Goal: Task Accomplishment & Management: Complete application form

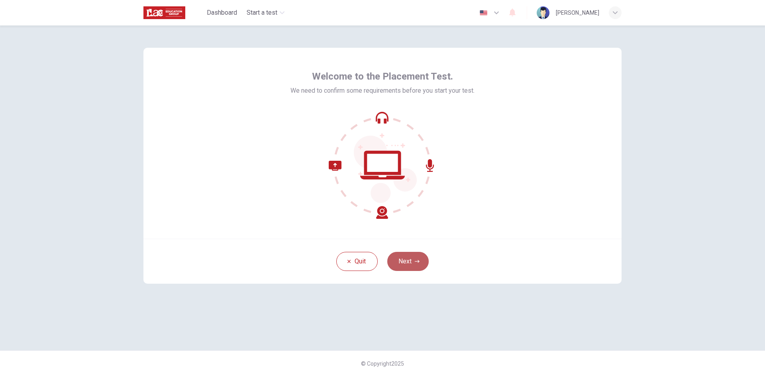
click at [409, 254] on button "Next" at bounding box center [407, 261] width 41 height 19
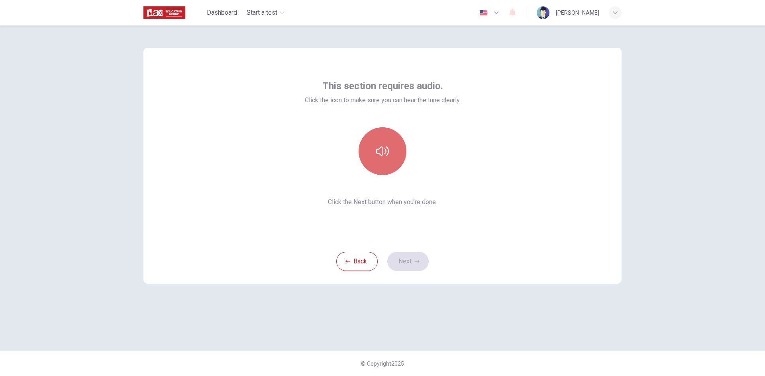
click at [380, 159] on button "button" at bounding box center [382, 151] width 48 height 48
click at [405, 260] on button "Next" at bounding box center [407, 261] width 41 height 19
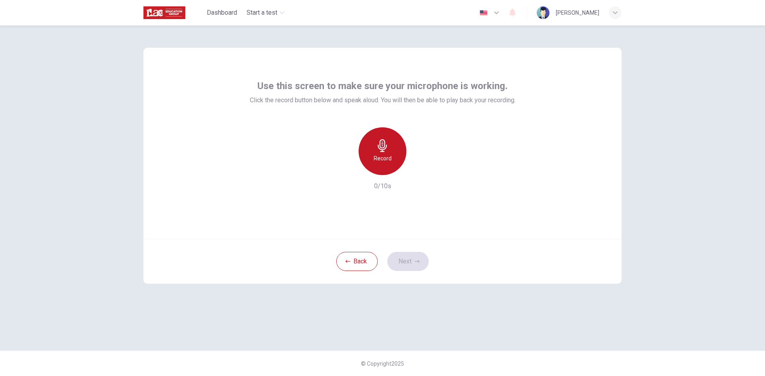
click at [391, 159] on h6 "Record" at bounding box center [383, 159] width 18 height 10
click at [420, 261] on button "Next" at bounding box center [407, 261] width 41 height 19
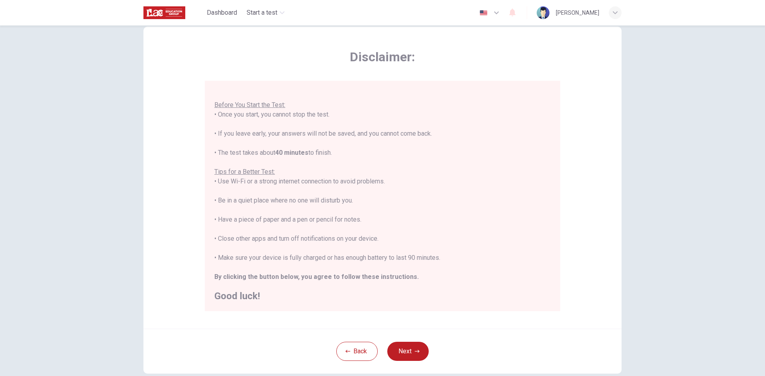
scroll to position [40, 0]
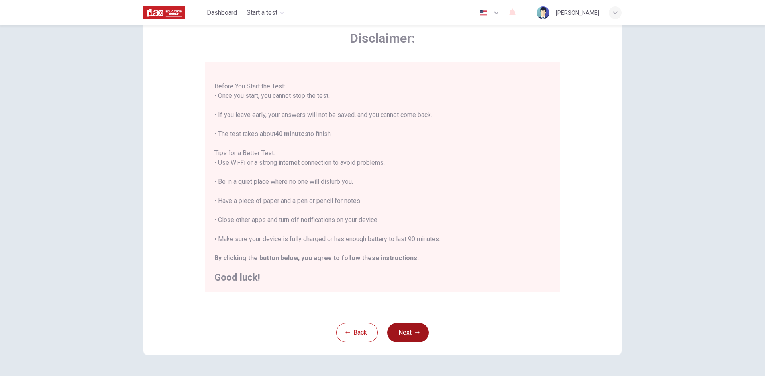
click at [415, 331] on icon "button" at bounding box center [417, 333] width 5 height 5
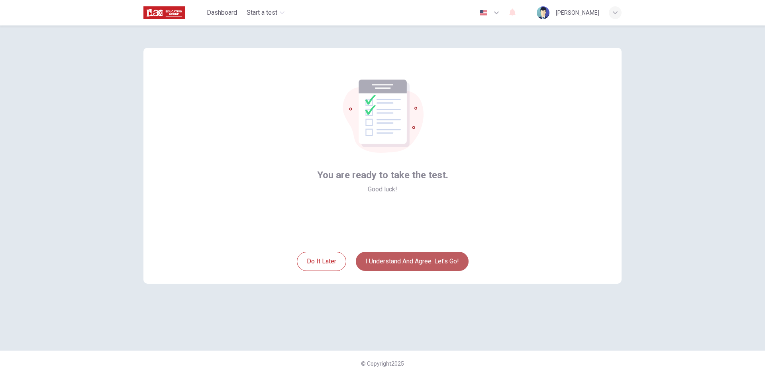
click at [425, 264] on button "I understand and agree. Let’s go!" at bounding box center [412, 261] width 113 height 19
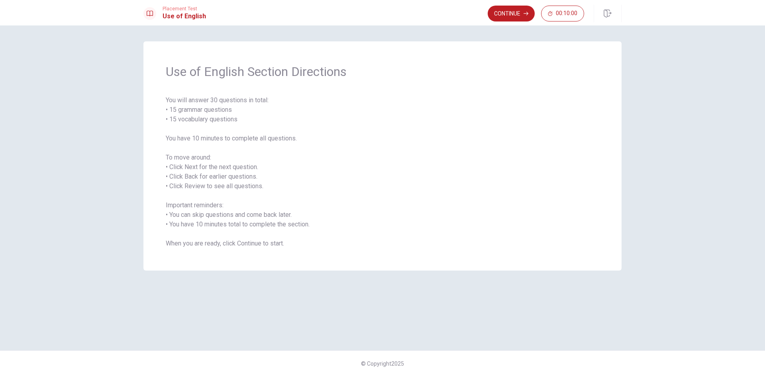
click at [344, 193] on span "You will answer 30 questions in total: • 15 grammar questions • 15 vocabulary q…" at bounding box center [382, 172] width 433 height 153
click at [505, 14] on button "Continue" at bounding box center [510, 14] width 47 height 16
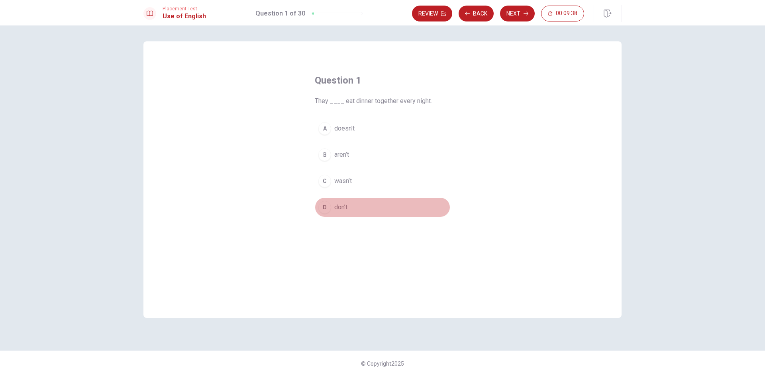
click at [322, 208] on div "D" at bounding box center [324, 207] width 13 height 13
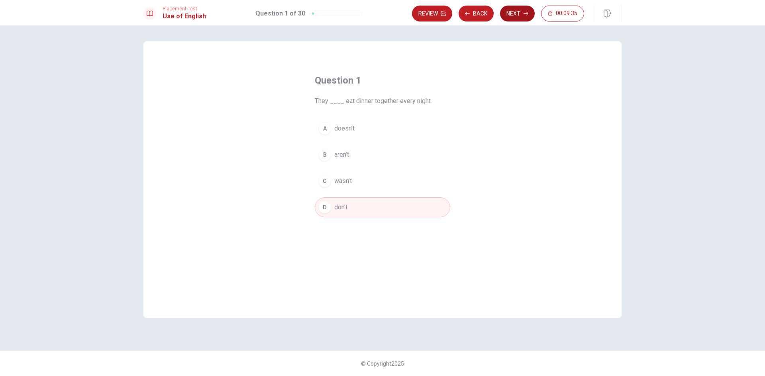
click at [516, 16] on button "Next" at bounding box center [517, 14] width 35 height 16
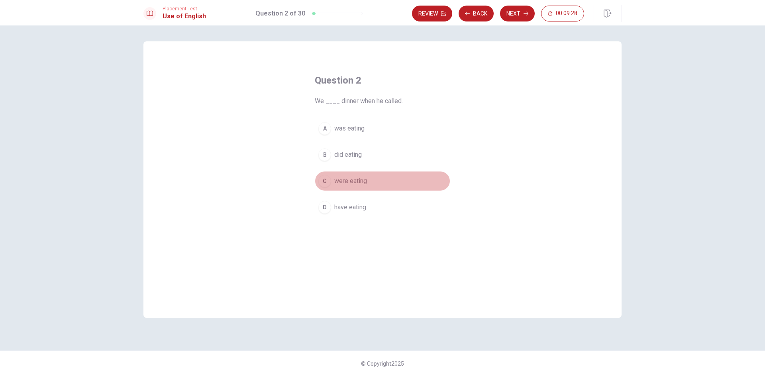
click at [324, 186] on div "C" at bounding box center [324, 181] width 13 height 13
click at [514, 16] on button "Next" at bounding box center [517, 14] width 35 height 16
click at [327, 129] on div "A" at bounding box center [324, 128] width 13 height 13
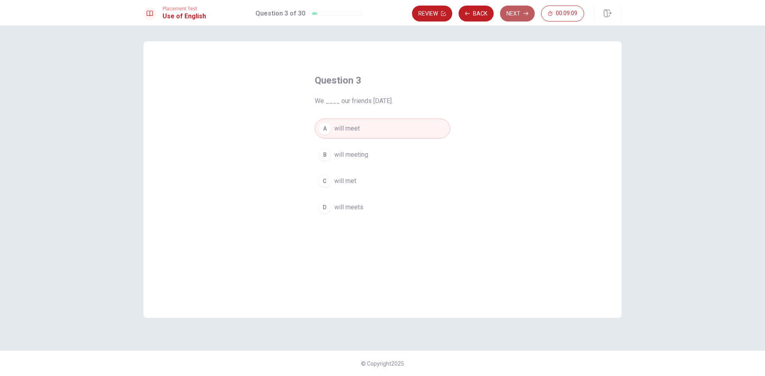
click at [514, 10] on button "Next" at bounding box center [517, 14] width 35 height 16
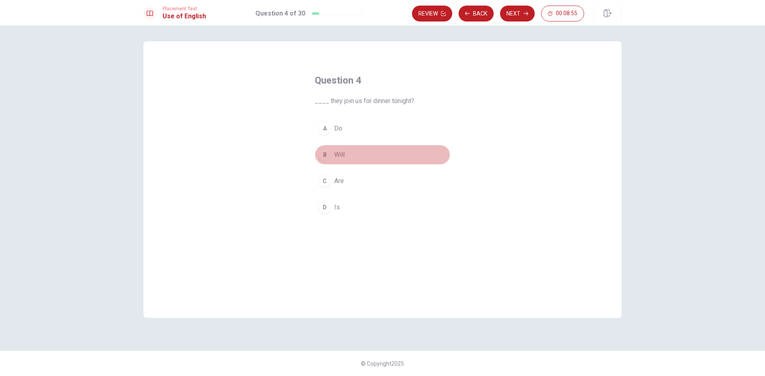
click at [324, 158] on div "B" at bounding box center [324, 155] width 13 height 13
click at [523, 14] on icon "button" at bounding box center [525, 13] width 5 height 5
click at [327, 154] on div "B" at bounding box center [324, 155] width 13 height 13
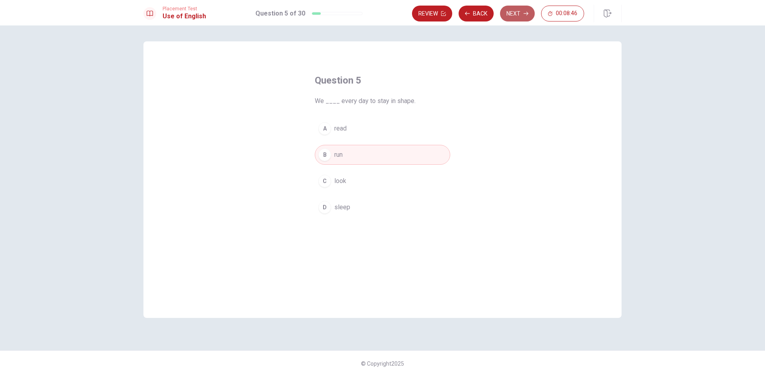
click at [509, 16] on button "Next" at bounding box center [517, 14] width 35 height 16
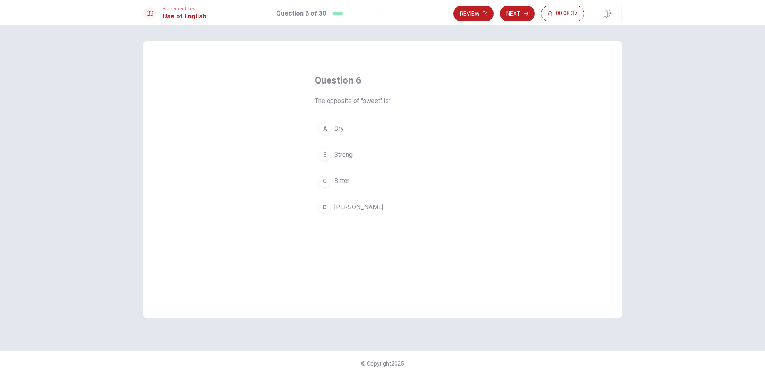
click at [327, 184] on div "C" at bounding box center [324, 181] width 13 height 13
click at [520, 20] on button "Next" at bounding box center [517, 14] width 35 height 16
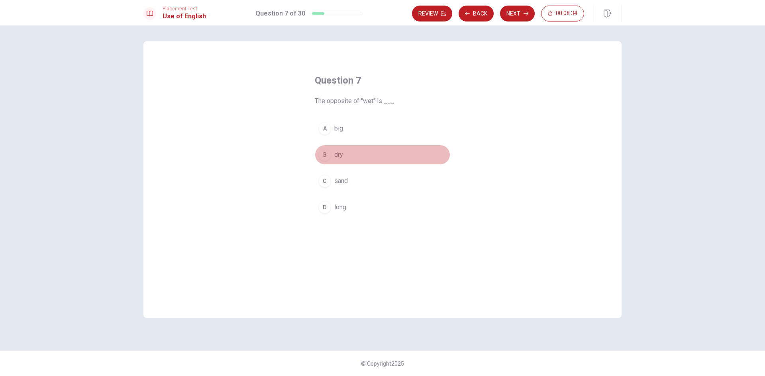
click at [321, 157] on div "B" at bounding box center [324, 155] width 13 height 13
click at [505, 14] on button "Next" at bounding box center [517, 14] width 35 height 16
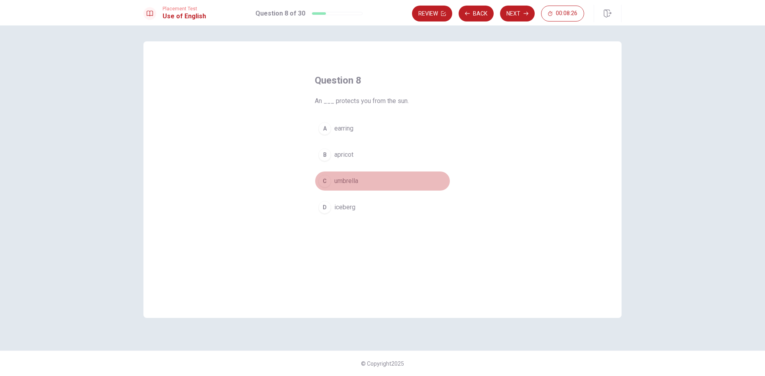
click at [324, 179] on div "C" at bounding box center [324, 181] width 13 height 13
click at [517, 10] on button "Next" at bounding box center [517, 14] width 35 height 16
click at [334, 183] on button "C sleep" at bounding box center [382, 181] width 135 height 20
click at [525, 12] on icon "button" at bounding box center [525, 13] width 5 height 5
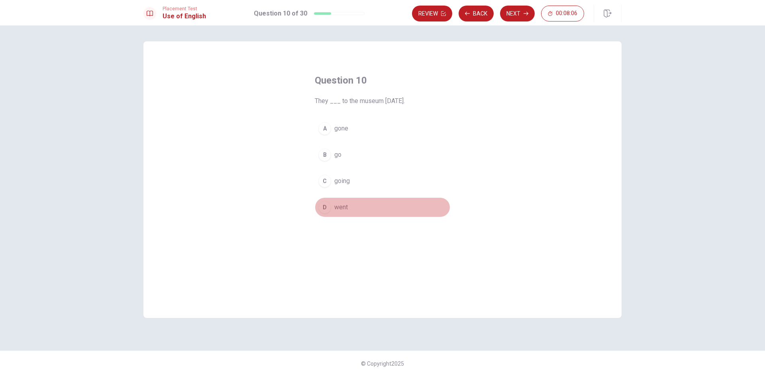
click at [330, 209] on div "D" at bounding box center [324, 207] width 13 height 13
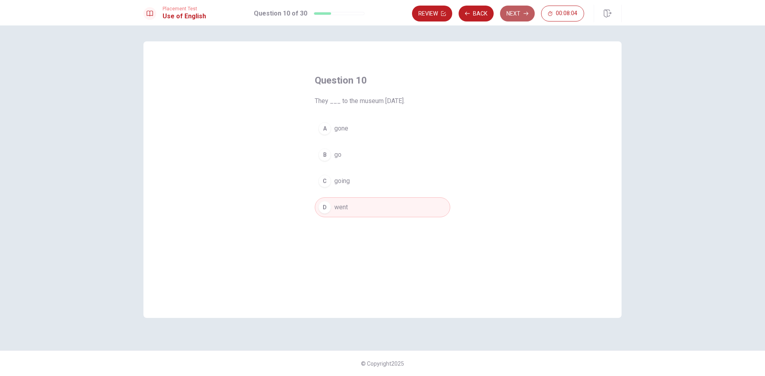
click at [511, 16] on button "Next" at bounding box center [517, 14] width 35 height 16
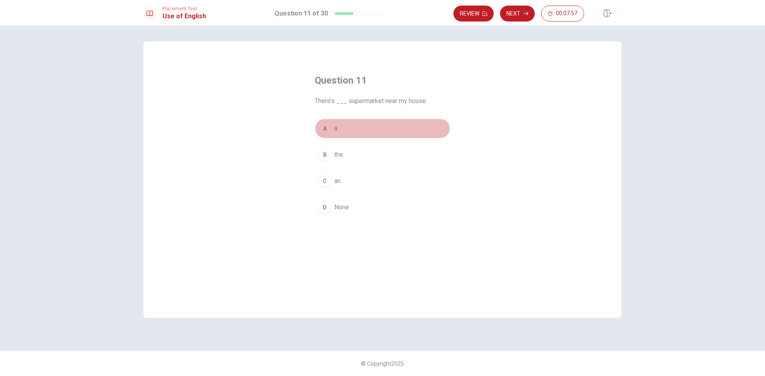
click at [321, 128] on div "A" at bounding box center [324, 128] width 13 height 13
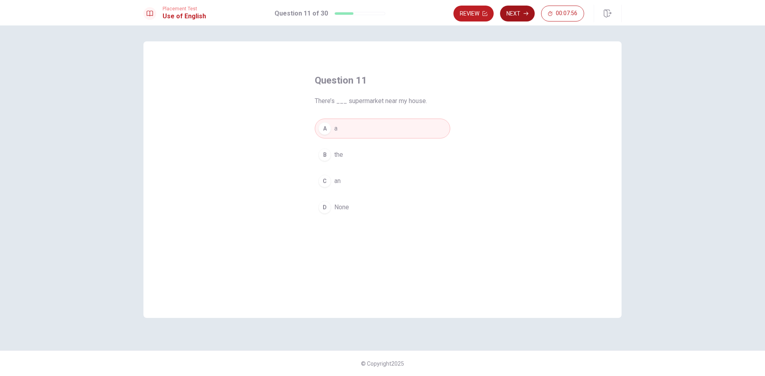
click at [516, 16] on button "Next" at bounding box center [517, 14] width 35 height 16
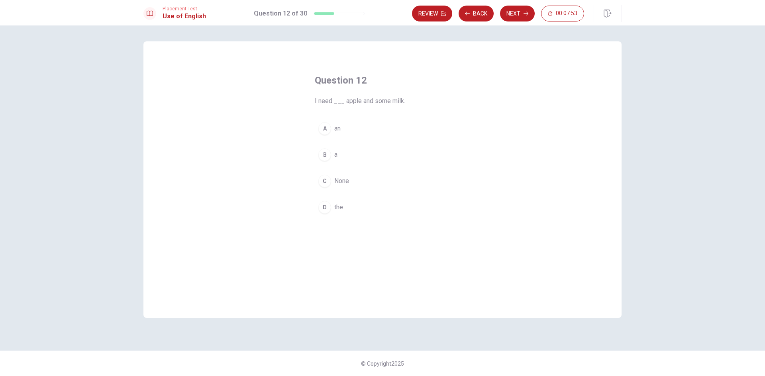
click at [328, 129] on div "A" at bounding box center [324, 128] width 13 height 13
click at [517, 16] on button "Next" at bounding box center [517, 14] width 35 height 16
click at [343, 157] on span "are studying" at bounding box center [351, 155] width 34 height 10
click at [514, 13] on button "Next" at bounding box center [517, 14] width 35 height 16
click at [343, 182] on span "he lives" at bounding box center [345, 181] width 22 height 10
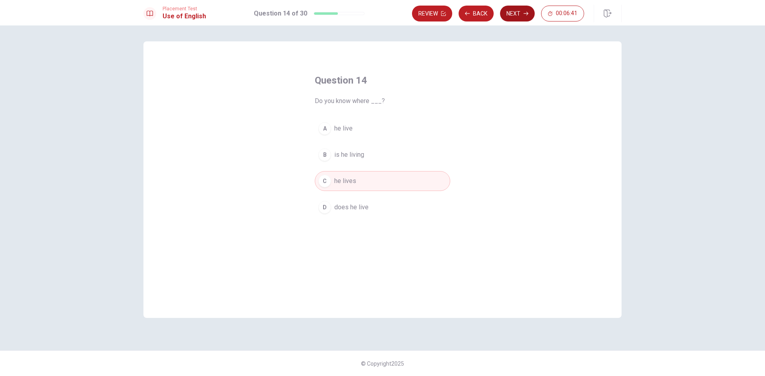
click at [509, 19] on button "Next" at bounding box center [517, 14] width 35 height 16
click at [329, 156] on div "B" at bounding box center [324, 155] width 13 height 13
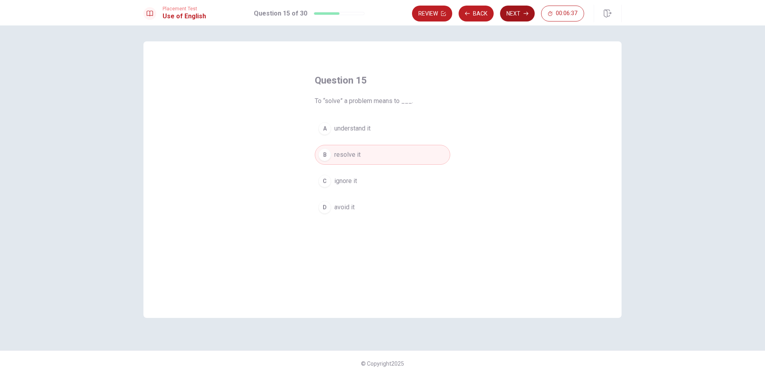
click at [517, 12] on button "Next" at bounding box center [517, 14] width 35 height 16
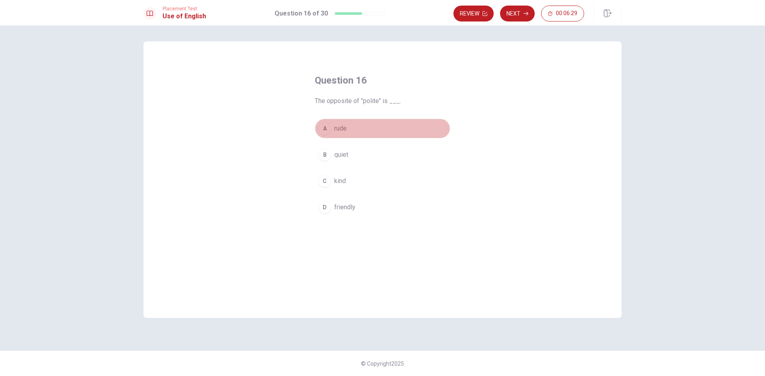
click at [325, 127] on div "A" at bounding box center [324, 128] width 13 height 13
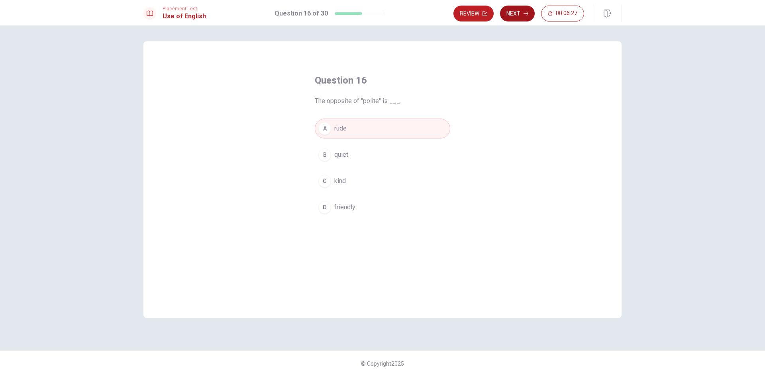
click at [517, 11] on button "Next" at bounding box center [517, 14] width 35 height 16
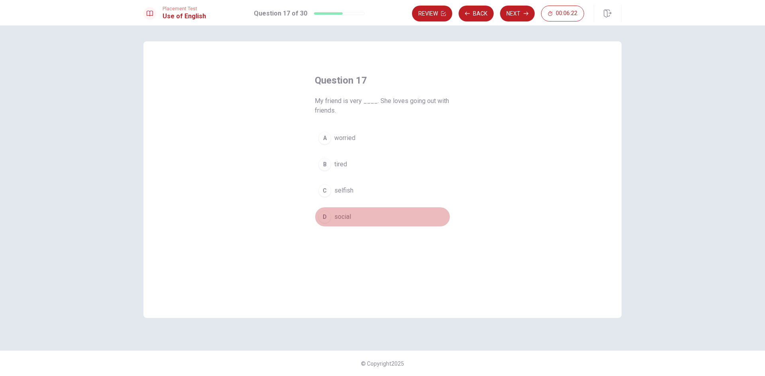
click at [331, 217] on button "D social" at bounding box center [382, 217] width 135 height 20
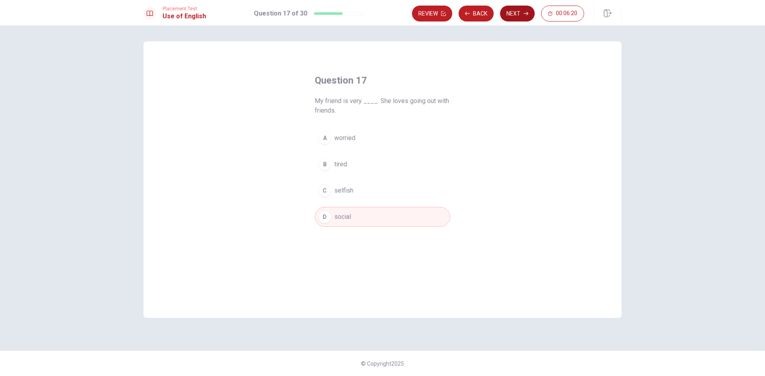
click at [518, 14] on button "Next" at bounding box center [517, 14] width 35 height 16
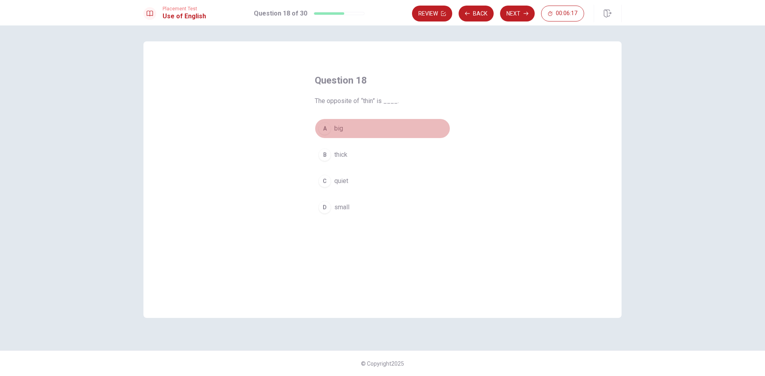
click at [329, 133] on button "A big" at bounding box center [382, 129] width 135 height 20
click at [517, 14] on button "Next" at bounding box center [517, 14] width 35 height 16
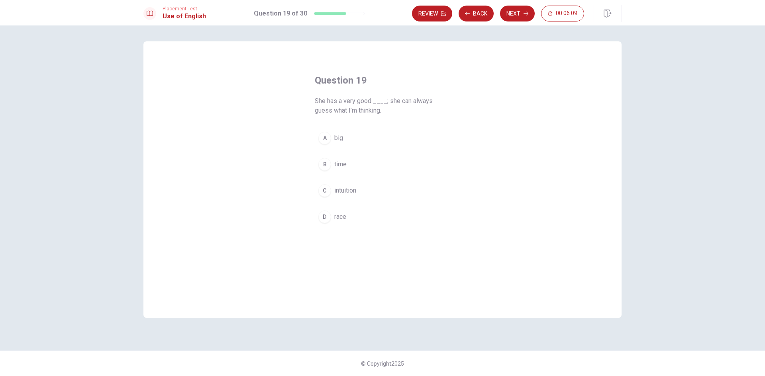
click at [336, 196] on button "C intuition" at bounding box center [382, 191] width 135 height 20
click at [523, 17] on button "Next" at bounding box center [517, 14] width 35 height 16
click at [323, 130] on div "A" at bounding box center [324, 128] width 13 height 13
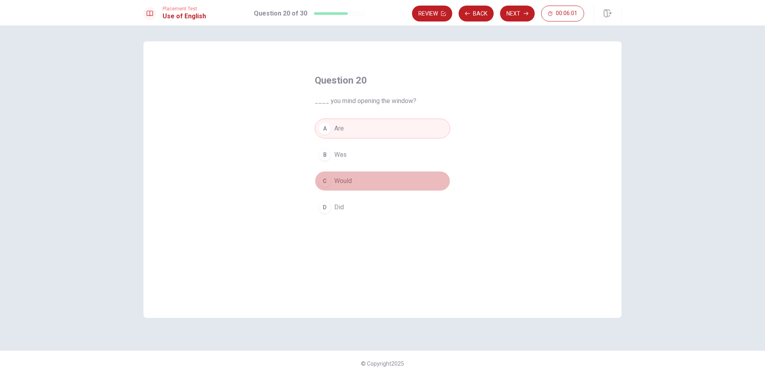
click at [322, 187] on button "C Would" at bounding box center [382, 181] width 135 height 20
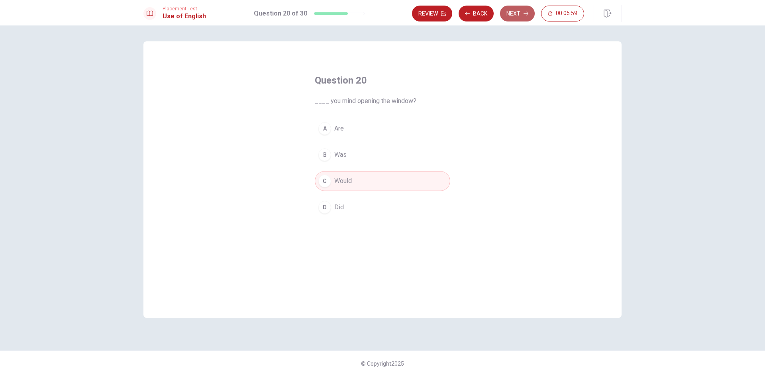
click at [527, 14] on icon "button" at bounding box center [525, 13] width 5 height 5
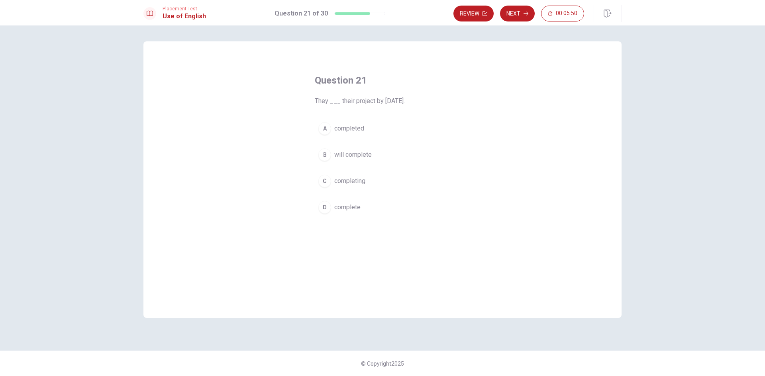
click at [362, 209] on button "D complete" at bounding box center [382, 208] width 135 height 20
click at [361, 152] on span "will complete" at bounding box center [352, 155] width 37 height 10
click at [516, 20] on button "Next" at bounding box center [517, 14] width 35 height 16
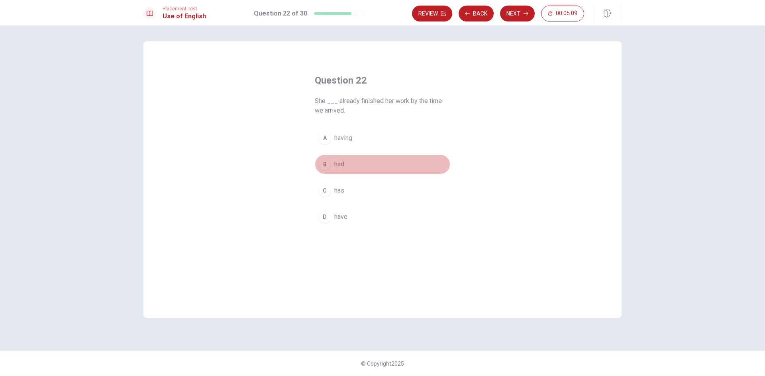
click at [328, 165] on div "B" at bounding box center [324, 164] width 13 height 13
click at [516, 18] on button "Next" at bounding box center [517, 14] width 35 height 16
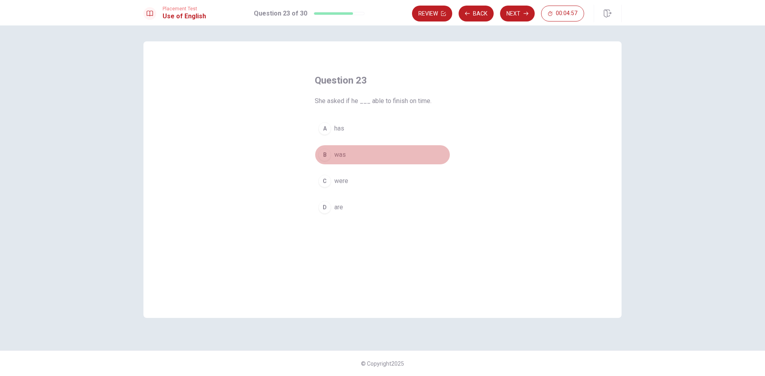
click at [329, 152] on div "B" at bounding box center [324, 155] width 13 height 13
click at [523, 19] on button "Next" at bounding box center [517, 14] width 35 height 16
click at [352, 209] on span "planned" at bounding box center [345, 208] width 22 height 10
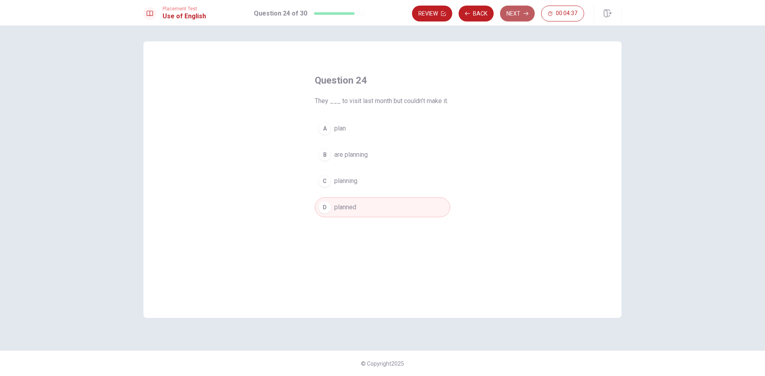
click at [528, 14] on button "Next" at bounding box center [517, 14] width 35 height 16
click at [329, 155] on div "B" at bounding box center [324, 155] width 13 height 13
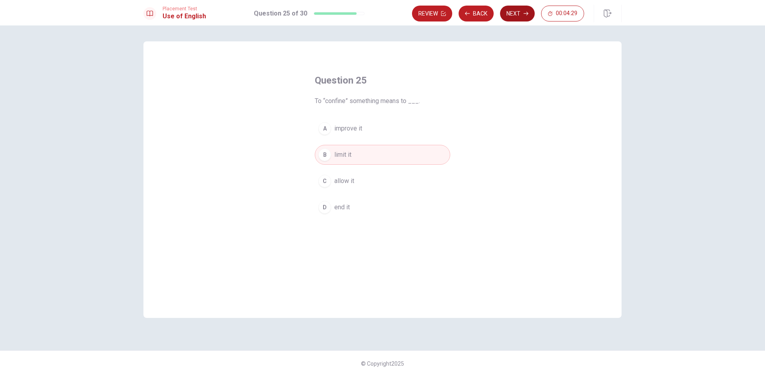
click at [519, 13] on button "Next" at bounding box center [517, 14] width 35 height 16
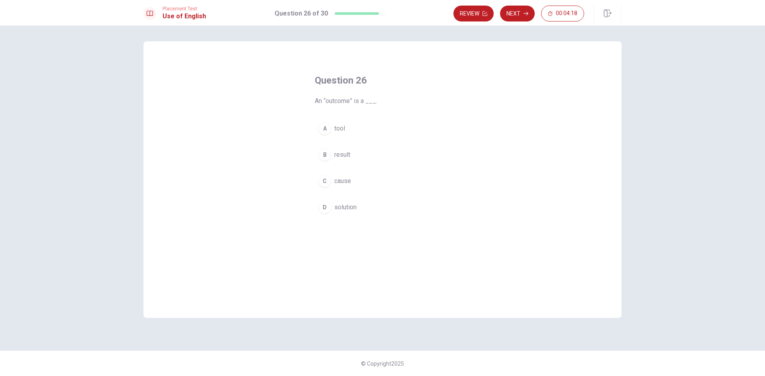
click at [326, 179] on div "C" at bounding box center [324, 181] width 13 height 13
click at [515, 16] on button "Next" at bounding box center [517, 14] width 35 height 16
click at [329, 158] on div "B" at bounding box center [324, 155] width 13 height 13
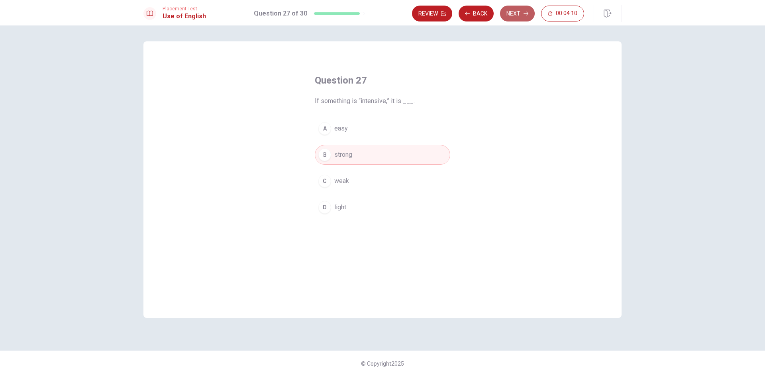
click at [522, 14] on button "Next" at bounding box center [517, 14] width 35 height 16
click at [333, 177] on button "C unavoidable" at bounding box center [382, 181] width 135 height 20
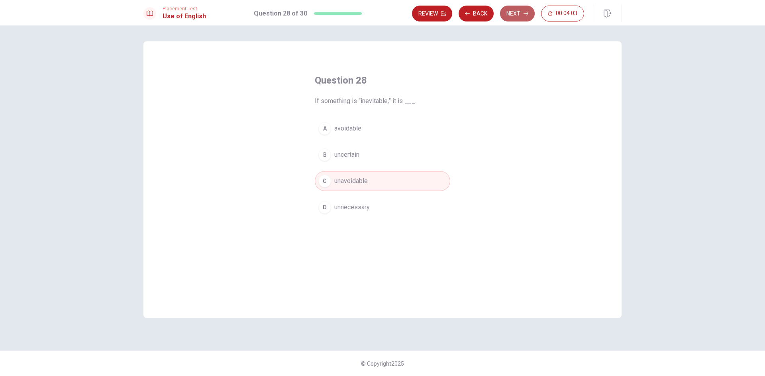
click at [524, 18] on button "Next" at bounding box center [517, 14] width 35 height 16
click at [345, 154] on span "open to you" at bounding box center [350, 155] width 33 height 10
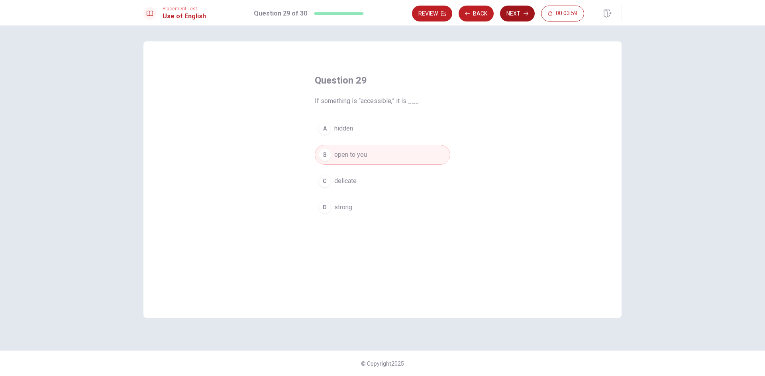
click at [516, 16] on button "Next" at bounding box center [517, 14] width 35 height 16
click at [341, 127] on span "knew" at bounding box center [341, 129] width 15 height 10
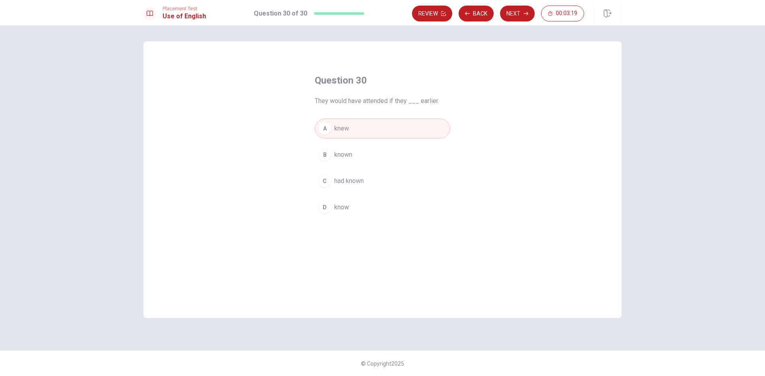
click at [361, 178] on span "had known" at bounding box center [348, 181] width 29 height 10
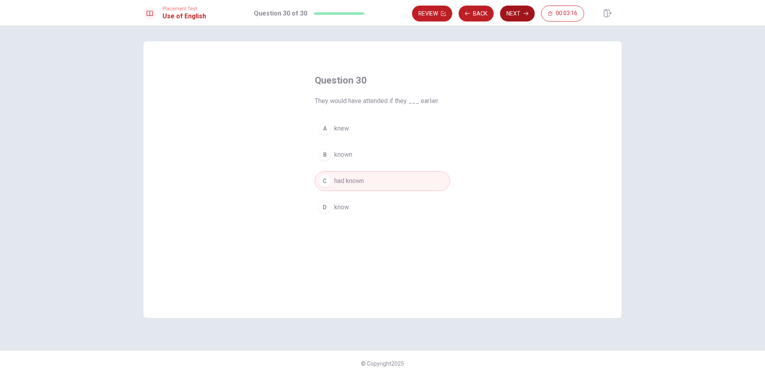
click at [513, 15] on button "Next" at bounding box center [517, 14] width 35 height 16
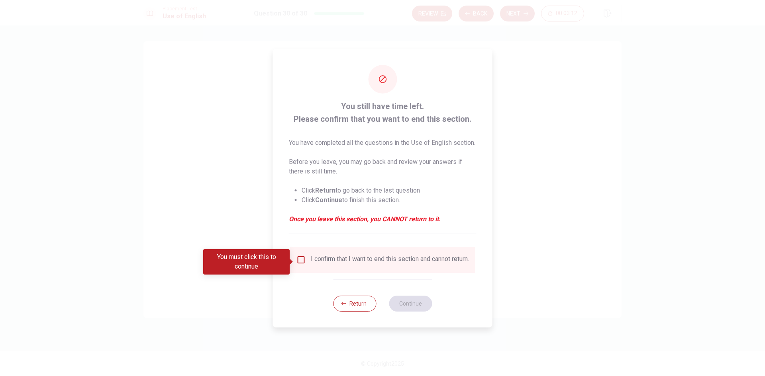
click at [302, 261] on input "You must click this to continue" at bounding box center [301, 260] width 10 height 10
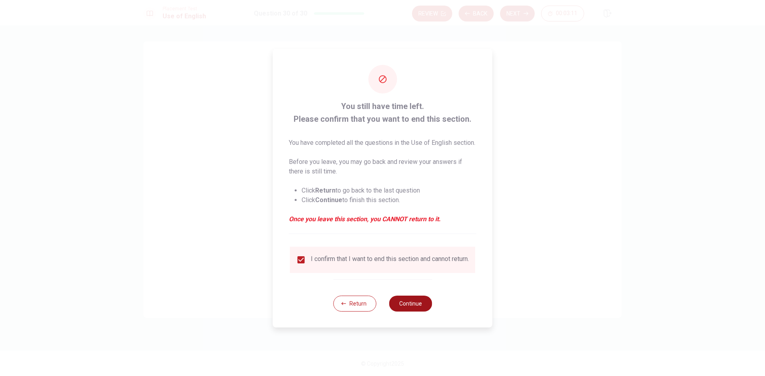
click at [401, 305] on button "Continue" at bounding box center [410, 304] width 43 height 16
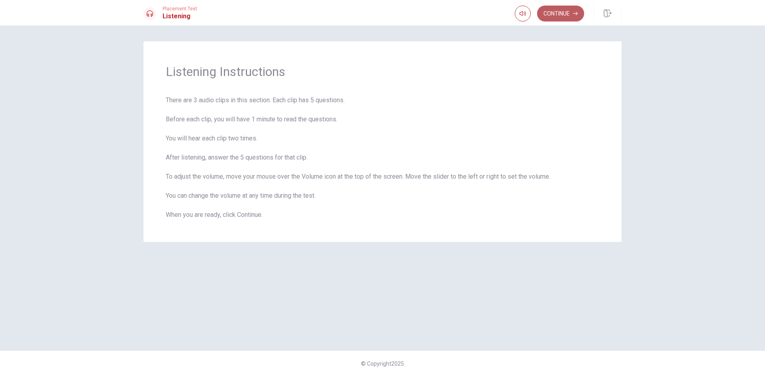
click at [572, 15] on button "Continue" at bounding box center [560, 14] width 47 height 16
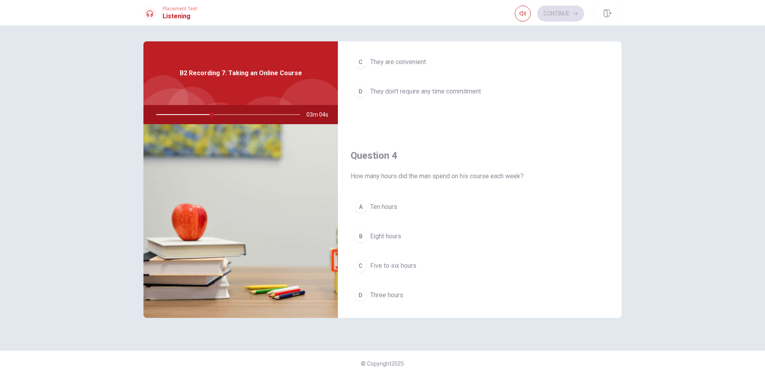
scroll to position [558, 0]
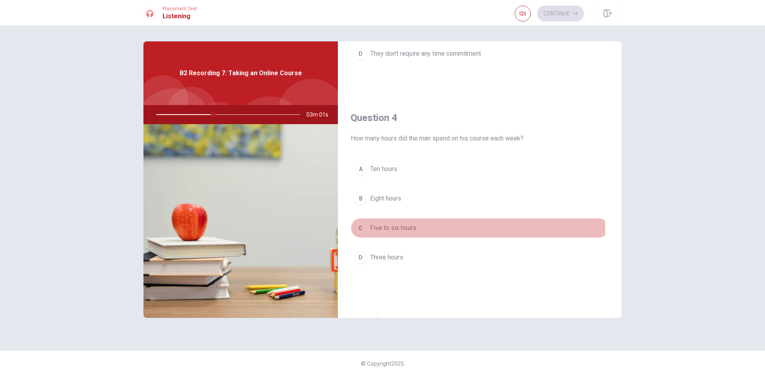
click at [399, 230] on span "Five to six hours" at bounding box center [393, 228] width 46 height 10
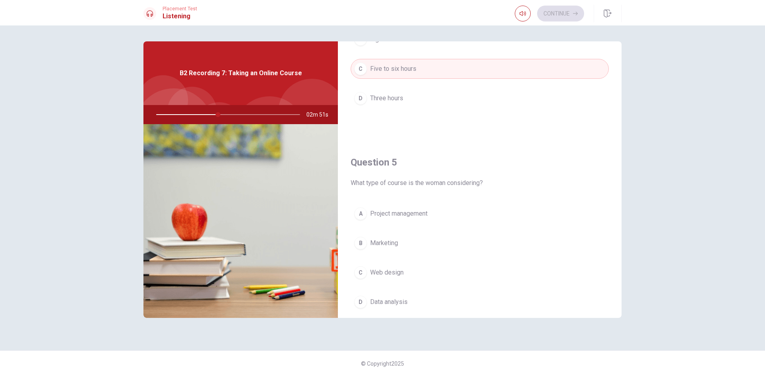
scroll to position [743, 0]
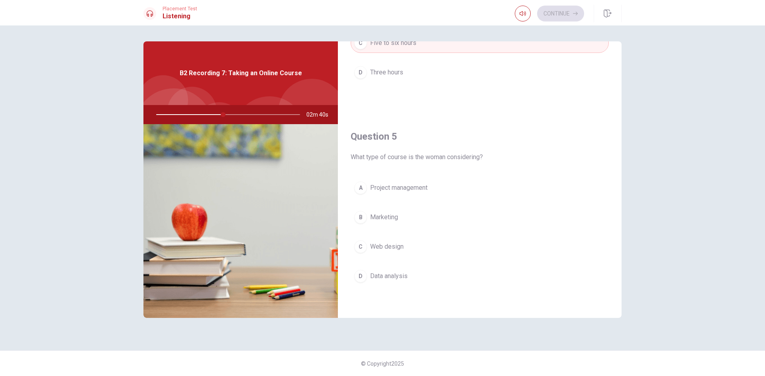
click at [407, 278] on span "Data analysis" at bounding box center [388, 277] width 37 height 10
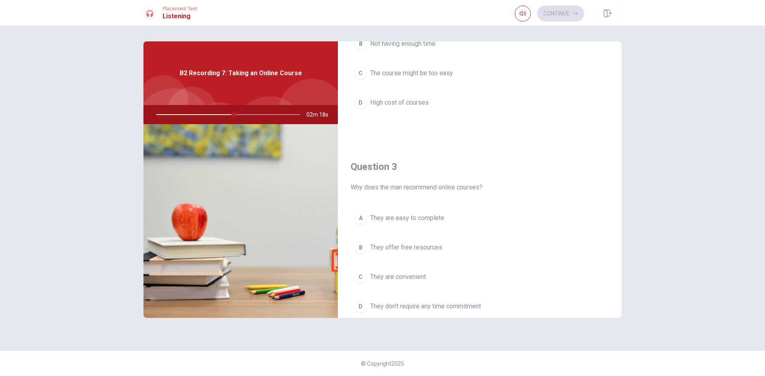
scroll to position [358, 0]
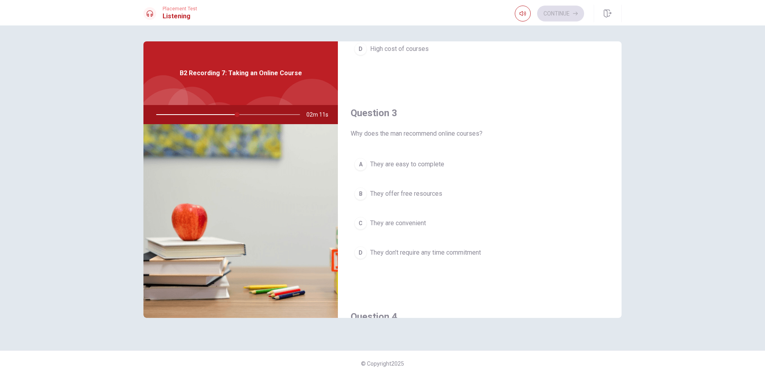
click at [435, 221] on button "C They are convenient" at bounding box center [479, 223] width 258 height 20
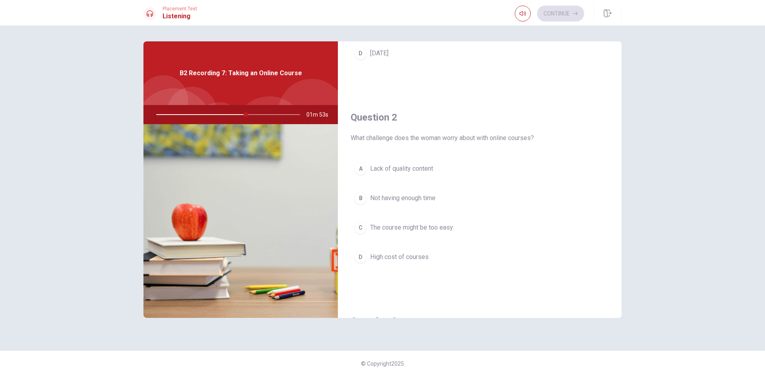
scroll to position [159, 0]
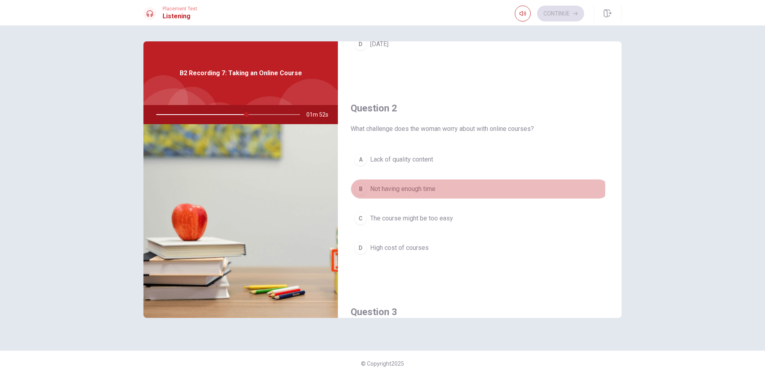
click at [446, 189] on button "B Not having enough time" at bounding box center [479, 189] width 258 height 20
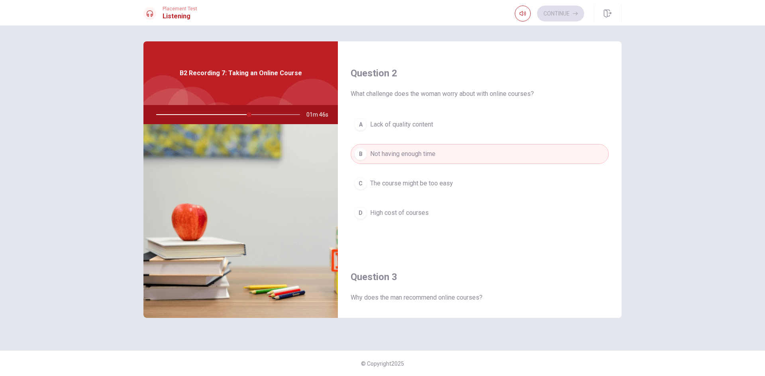
scroll to position [239, 0]
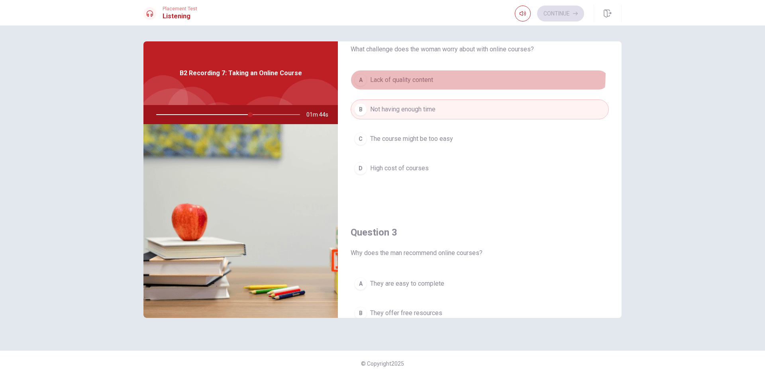
click at [445, 73] on button "A Lack of quality content" at bounding box center [479, 80] width 258 height 20
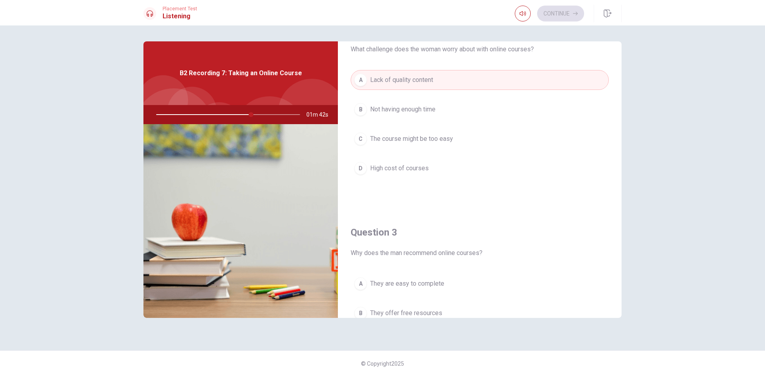
click at [461, 114] on button "B Not having enough time" at bounding box center [479, 110] width 258 height 20
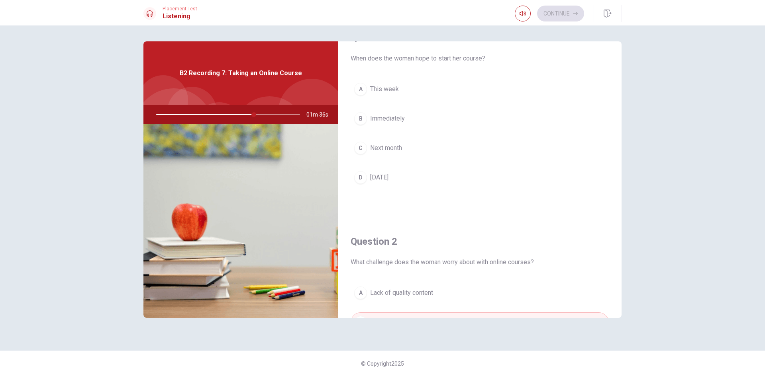
scroll to position [0, 0]
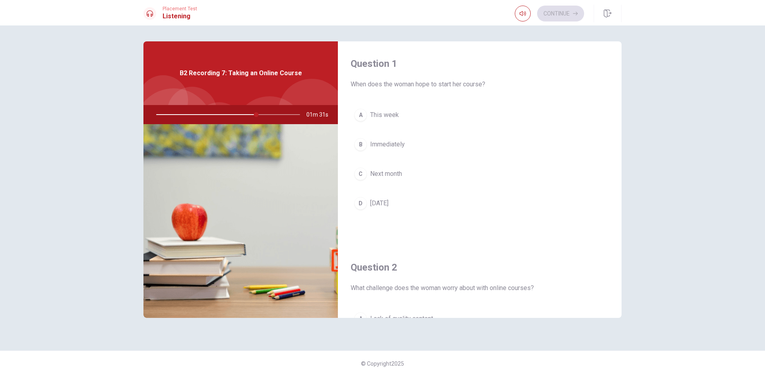
click at [411, 168] on button "C Next month" at bounding box center [479, 174] width 258 height 20
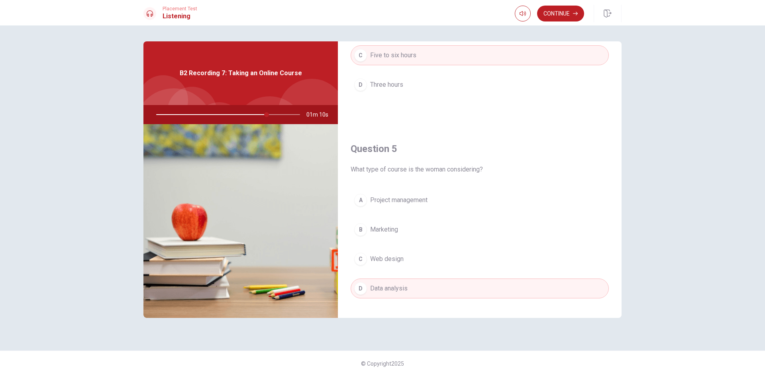
scroll to position [743, 0]
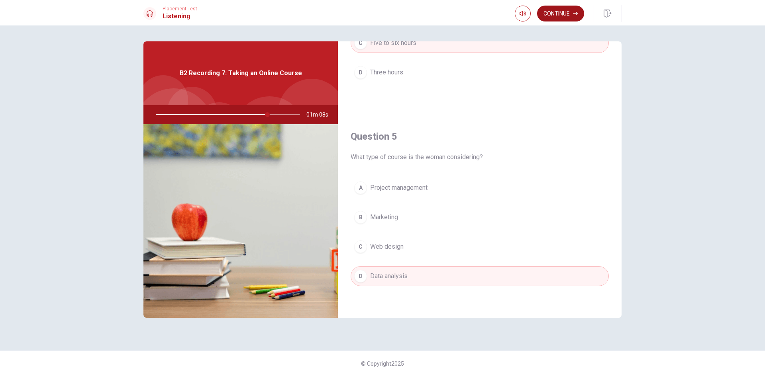
click at [571, 8] on button "Continue" at bounding box center [560, 14] width 47 height 16
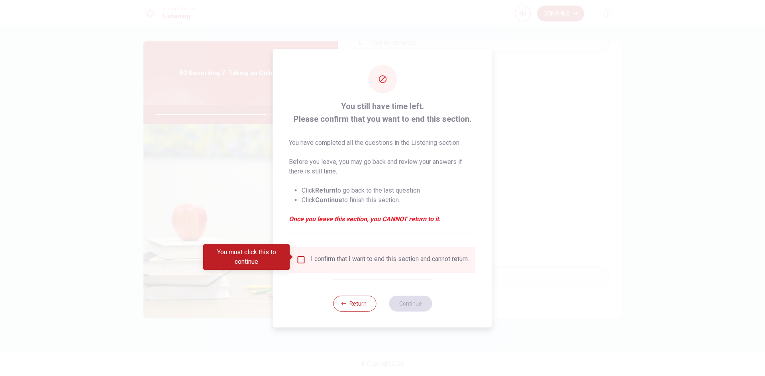
click at [303, 258] on input "You must click this to continue" at bounding box center [301, 260] width 10 height 10
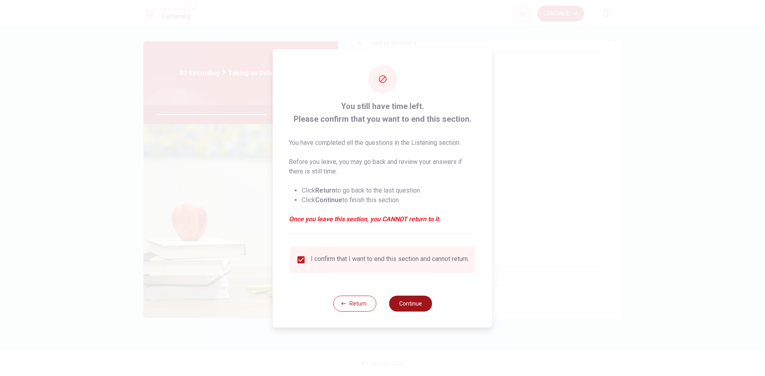
click at [416, 307] on button "Continue" at bounding box center [410, 304] width 43 height 16
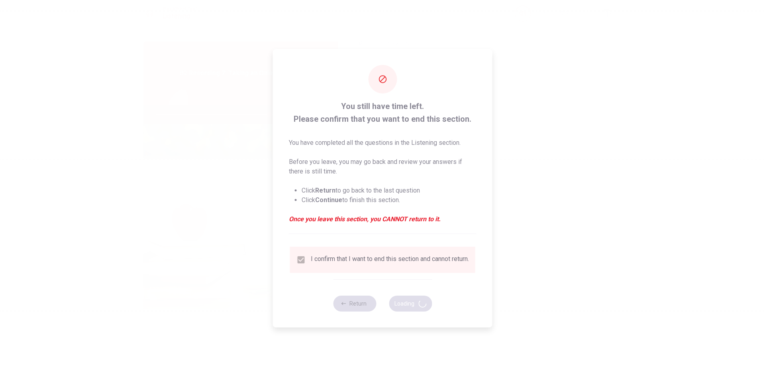
type input "79"
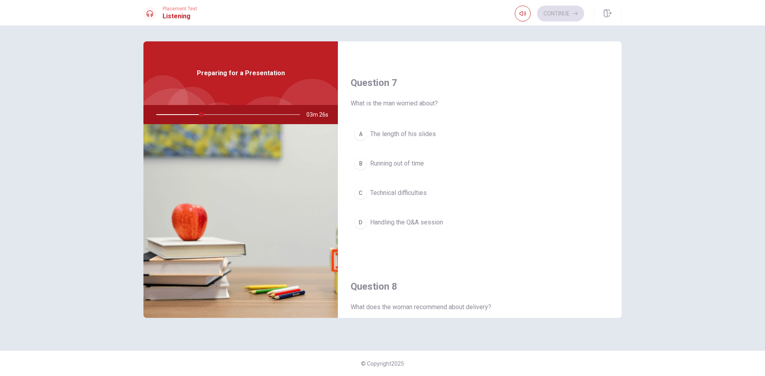
scroll to position [199, 0]
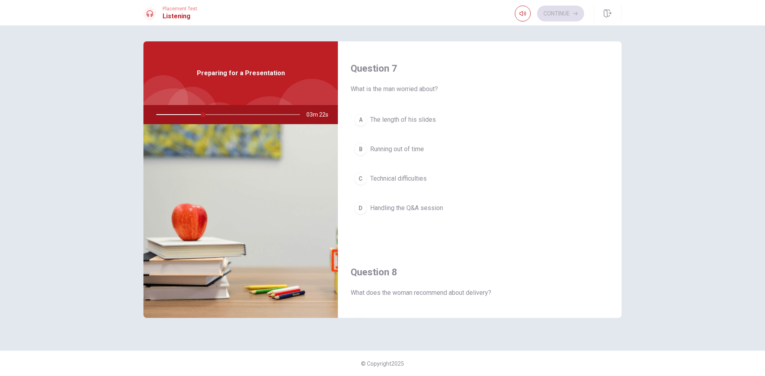
click at [441, 208] on span "Handling the Q&A session" at bounding box center [406, 209] width 73 height 10
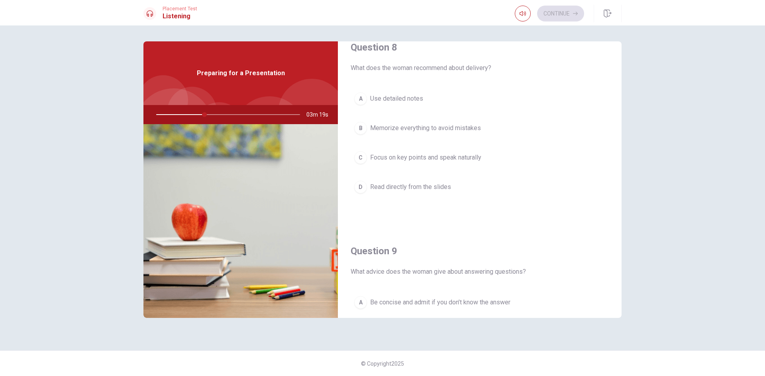
scroll to position [558, 0]
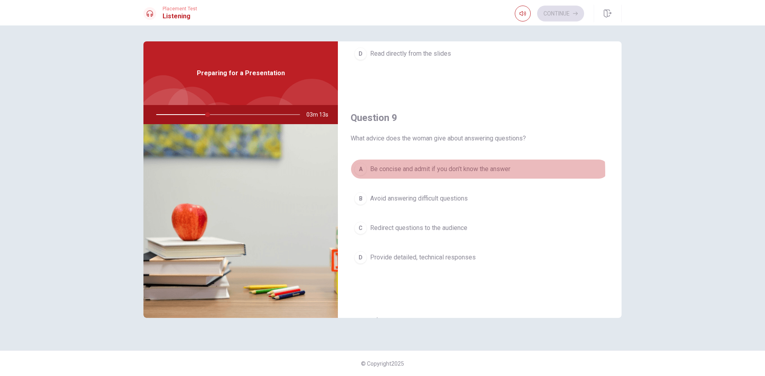
click at [427, 172] on span "Be concise and admit if you don’t know the answer" at bounding box center [440, 169] width 140 height 10
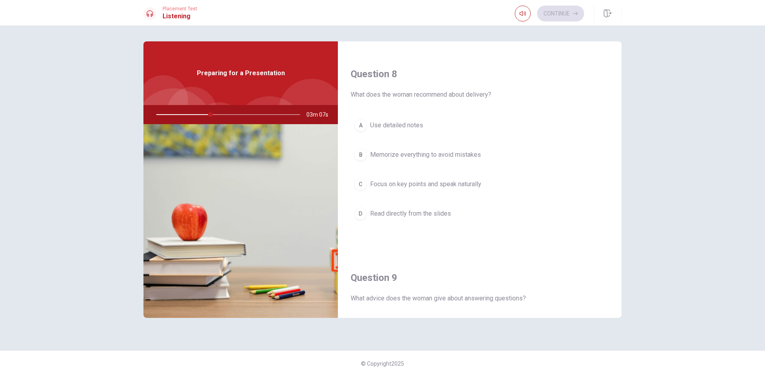
scroll to position [398, 0]
click at [481, 186] on span "Focus on key points and speak naturally" at bounding box center [425, 184] width 111 height 10
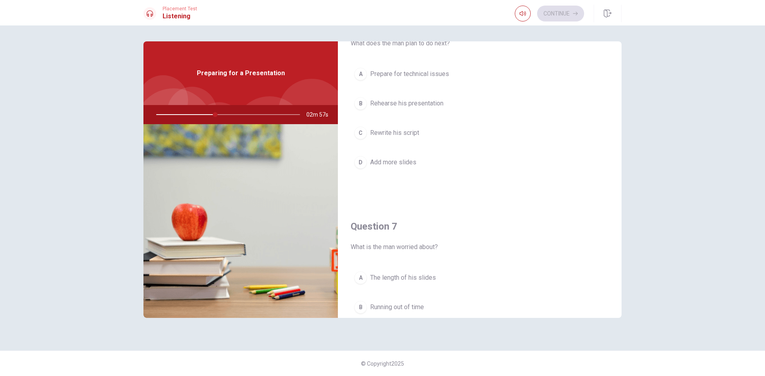
scroll to position [0, 0]
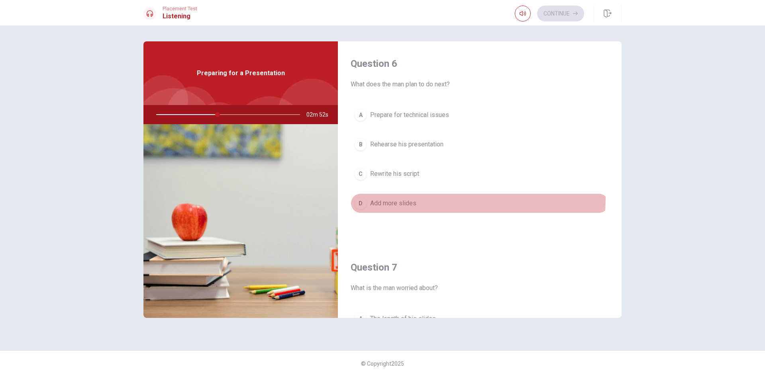
click at [420, 198] on button "D Add more slides" at bounding box center [479, 204] width 258 height 20
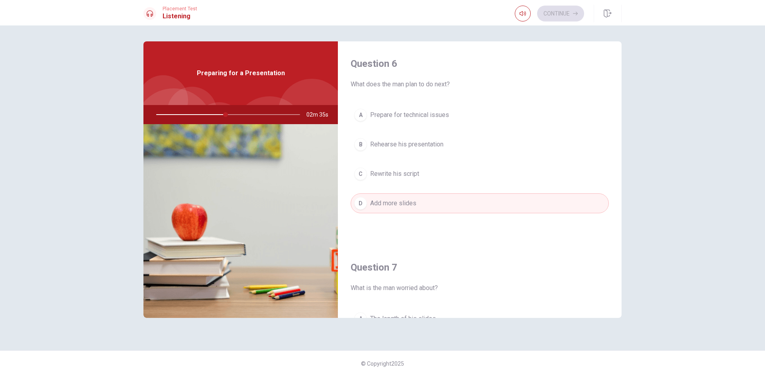
click at [428, 143] on span "Rehearse his presentation" at bounding box center [406, 145] width 73 height 10
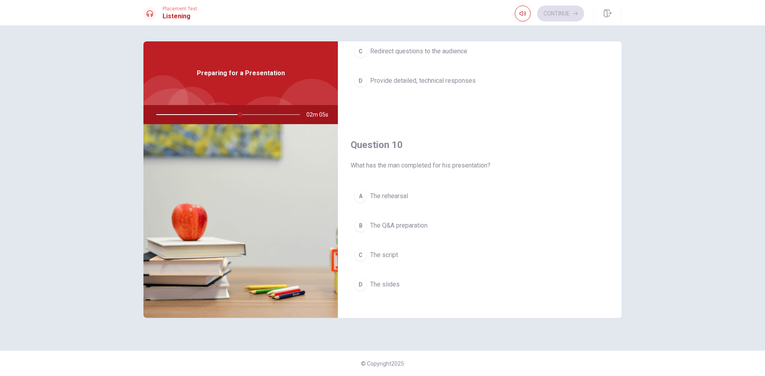
scroll to position [743, 0]
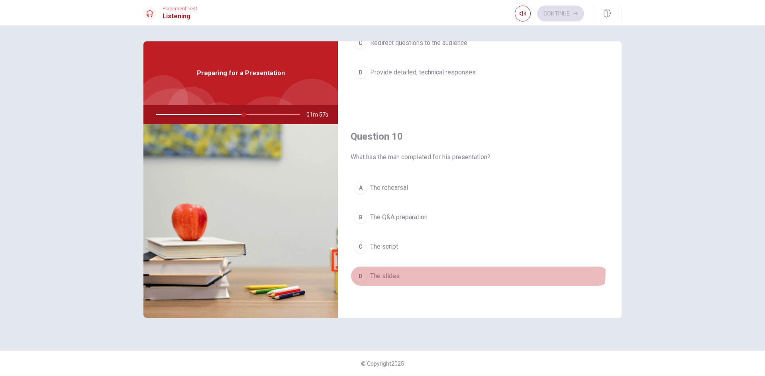
click at [403, 267] on button "D The slides" at bounding box center [479, 276] width 258 height 20
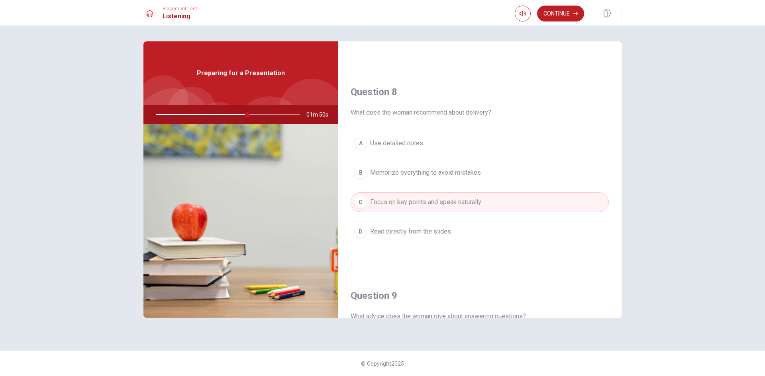
scroll to position [185, 0]
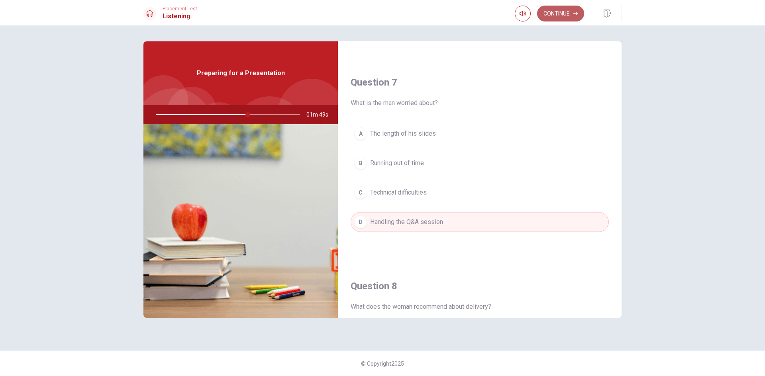
click at [566, 15] on button "Continue" at bounding box center [560, 14] width 47 height 16
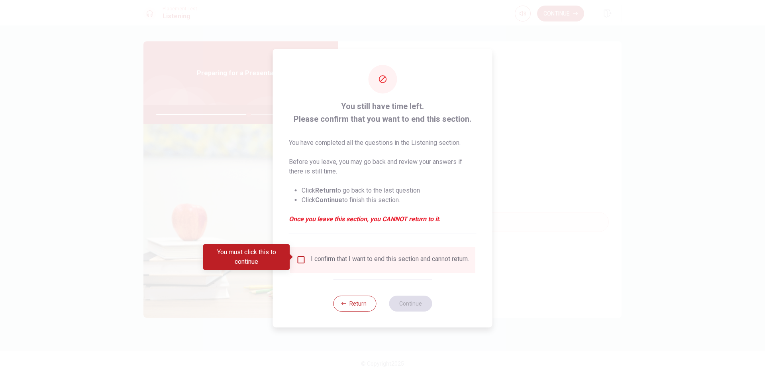
click at [307, 258] on div "I confirm that I want to end this section and cannot return." at bounding box center [382, 260] width 172 height 10
click at [300, 258] on input "You must click this to continue" at bounding box center [301, 260] width 10 height 10
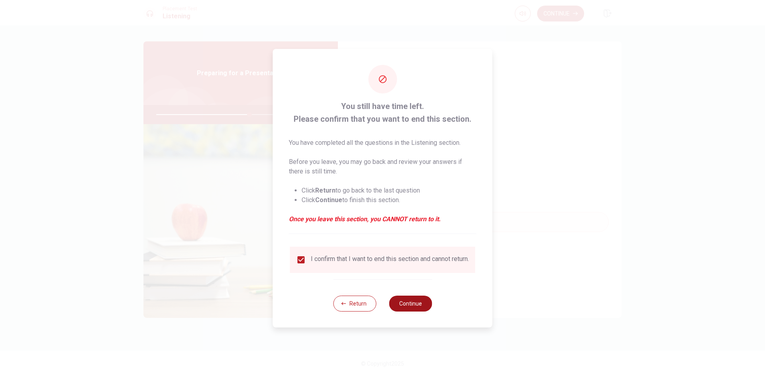
click at [414, 305] on button "Continue" at bounding box center [410, 304] width 43 height 16
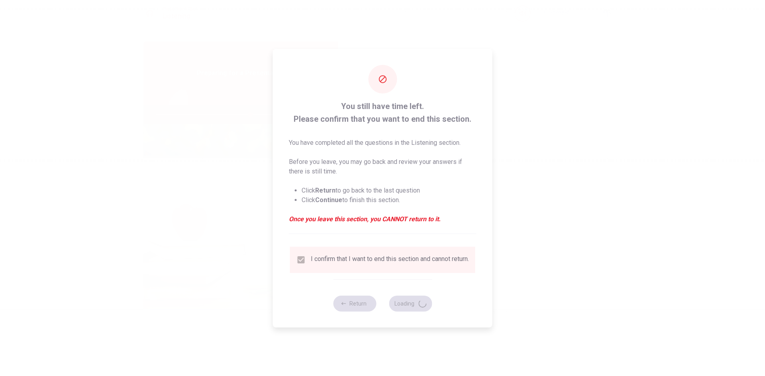
type input "66"
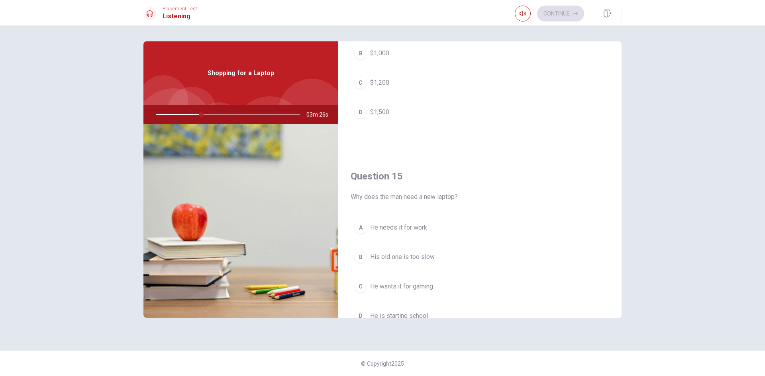
scroll to position [743, 0]
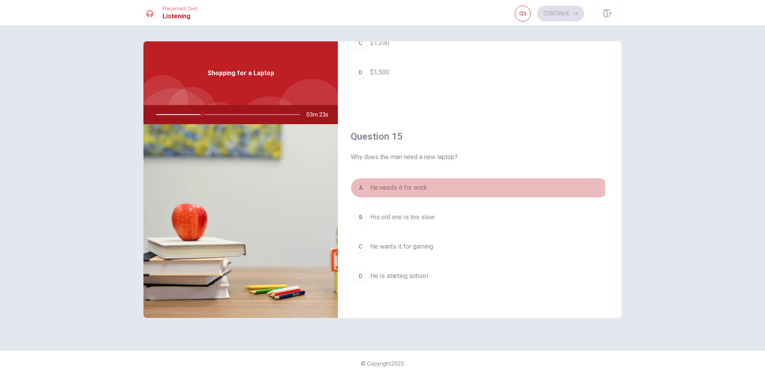
click at [433, 191] on button "A He needs it for work" at bounding box center [479, 188] width 258 height 20
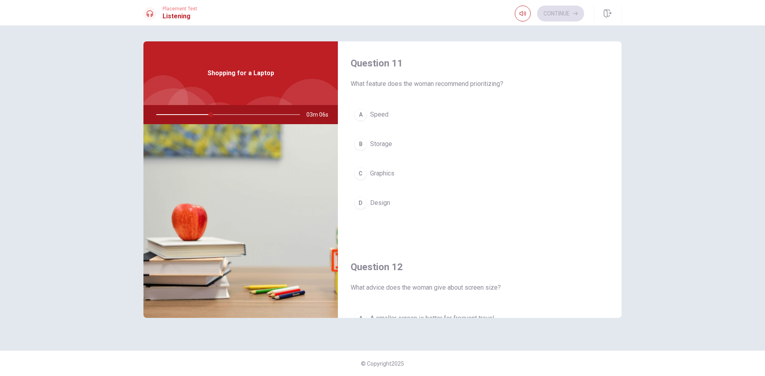
scroll to position [0, 0]
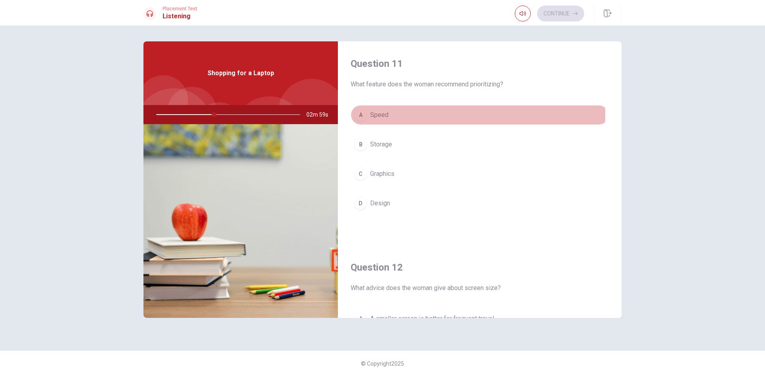
click at [420, 115] on button "A Speed" at bounding box center [479, 115] width 258 height 20
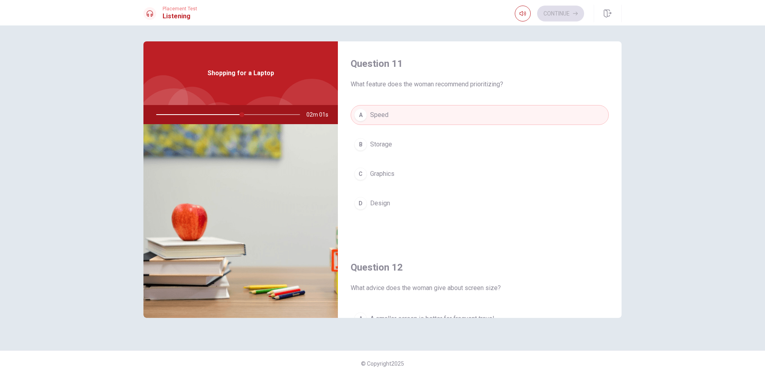
click at [418, 139] on button "B Storage" at bounding box center [479, 145] width 258 height 20
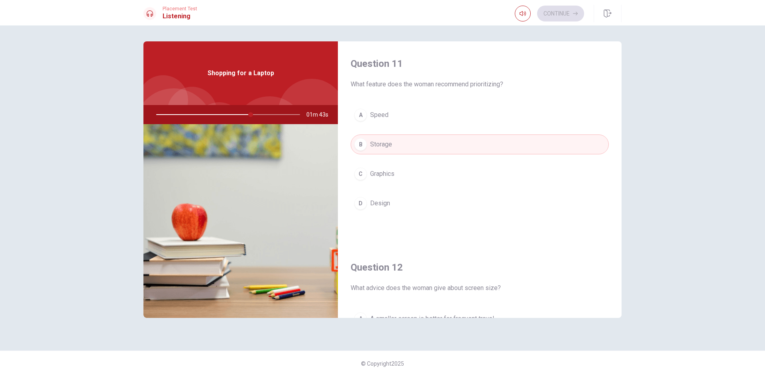
click at [415, 119] on button "A Speed" at bounding box center [479, 115] width 258 height 20
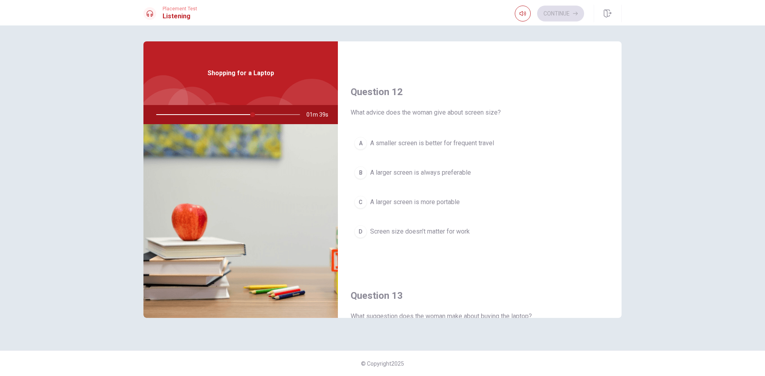
scroll to position [199, 0]
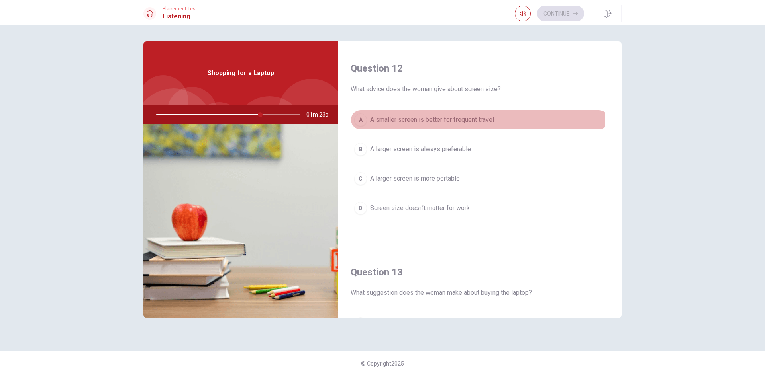
click at [444, 118] on span "A smaller screen is better for frequent travel" at bounding box center [432, 120] width 124 height 10
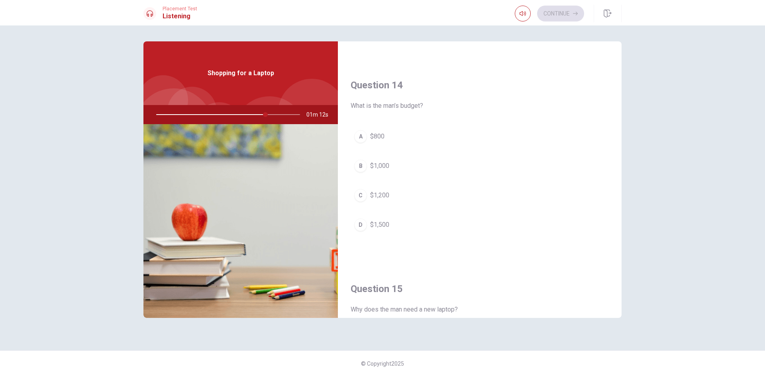
scroll to position [583, 0]
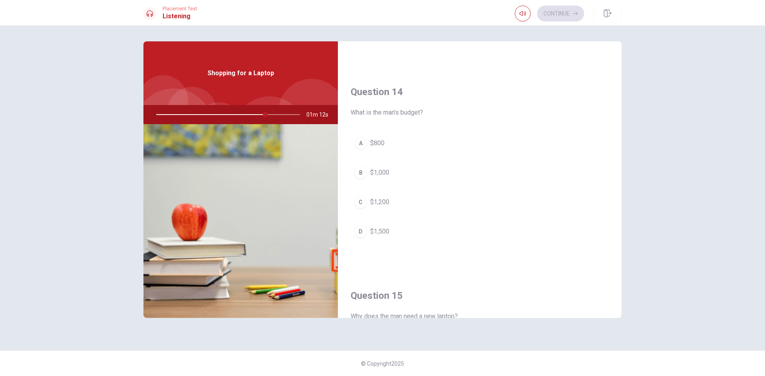
click at [387, 170] on span "$1,000" at bounding box center [379, 173] width 19 height 10
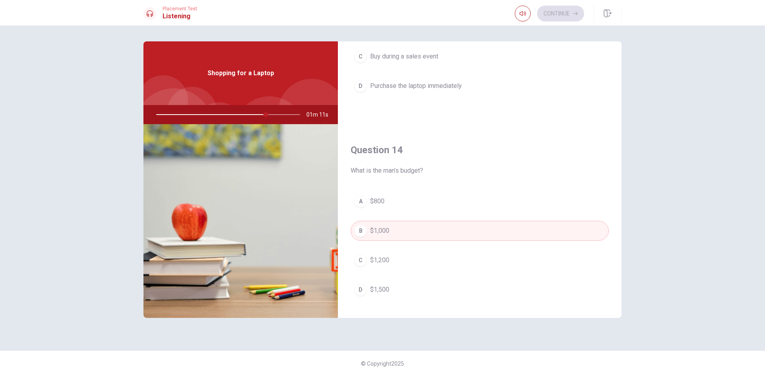
scroll to position [424, 0]
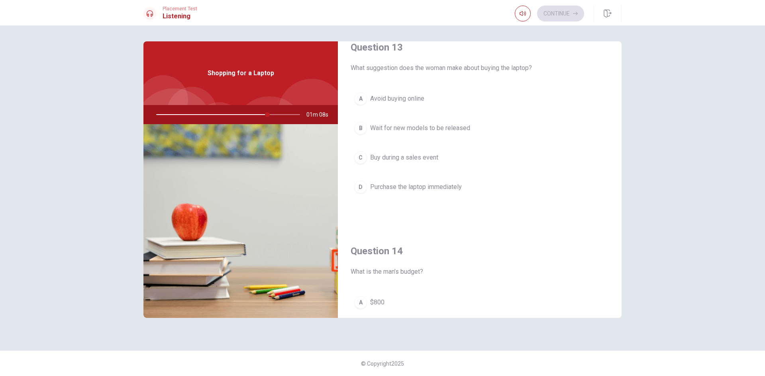
click at [415, 162] on button "C Buy during a sales event" at bounding box center [479, 158] width 258 height 20
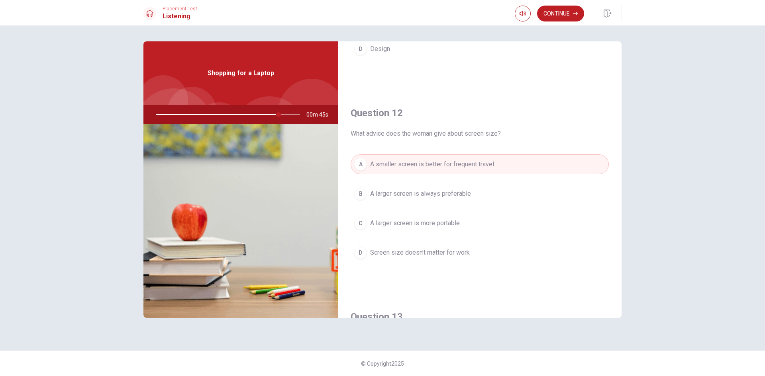
scroll to position [159, 0]
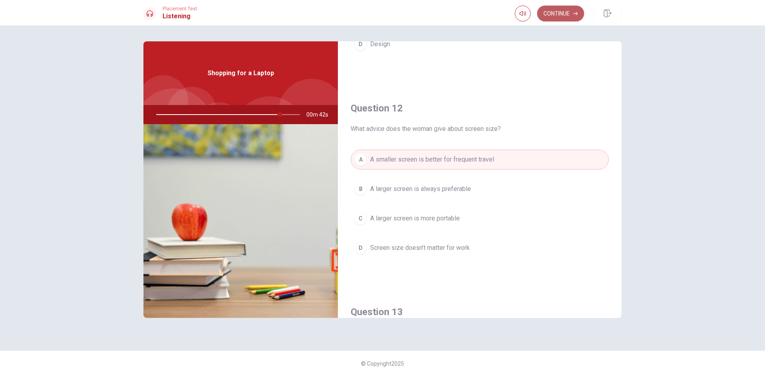
click at [553, 15] on button "Continue" at bounding box center [560, 14] width 47 height 16
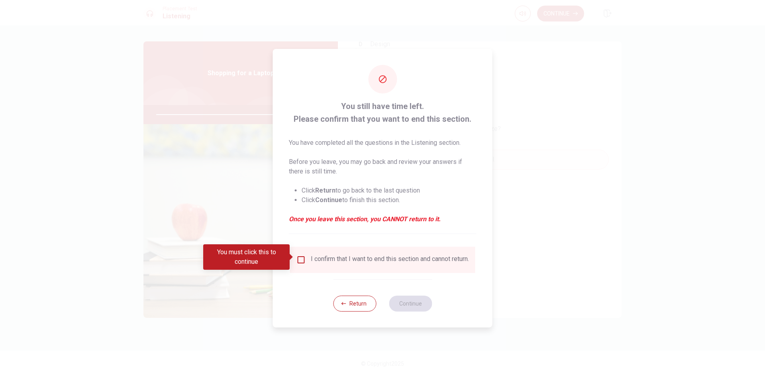
click at [302, 257] on input "You must click this to continue" at bounding box center [301, 260] width 10 height 10
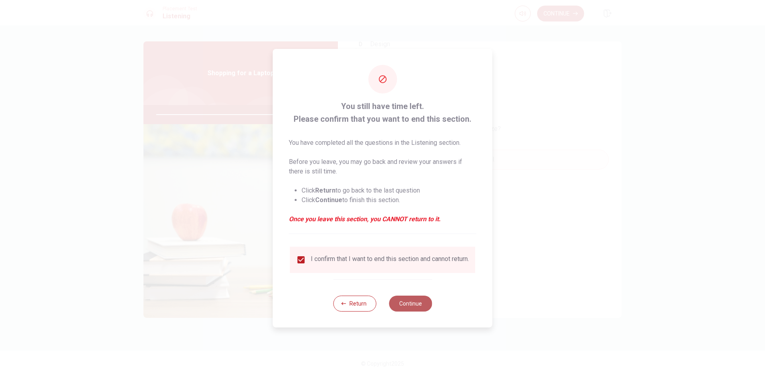
click at [410, 311] on button "Continue" at bounding box center [410, 304] width 43 height 16
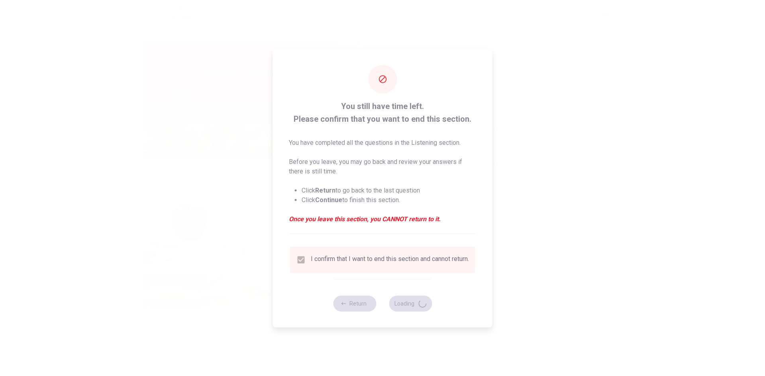
type input "88"
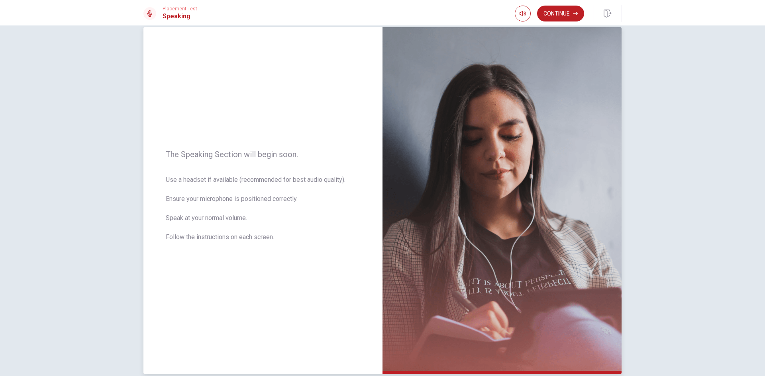
scroll to position [40, 0]
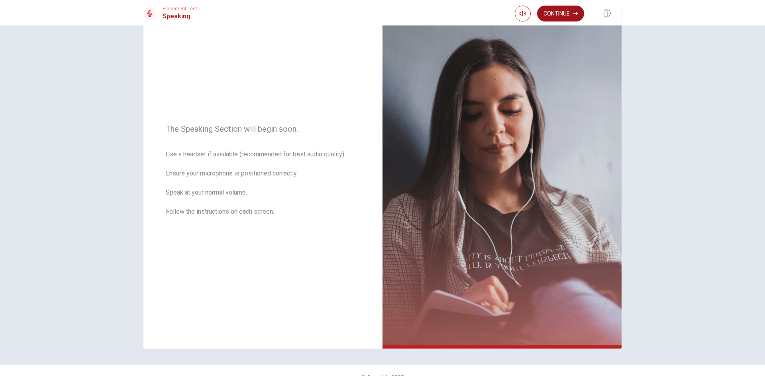
click at [569, 16] on button "Continue" at bounding box center [560, 14] width 47 height 16
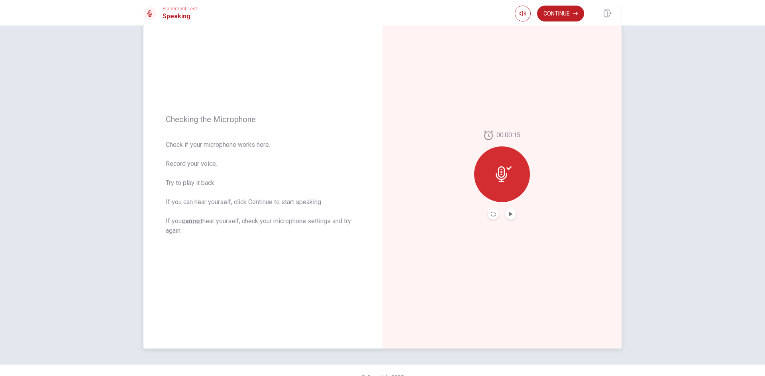
click at [509, 217] on button "Play Audio" at bounding box center [510, 214] width 11 height 11
click at [493, 214] on icon "Record Again" at bounding box center [493, 214] width 5 height 5
click at [499, 173] on icon at bounding box center [502, 172] width 16 height 16
click at [493, 216] on icon "Record Again" at bounding box center [493, 214] width 5 height 5
click at [502, 162] on div "Stop Recording" at bounding box center [502, 180] width 56 height 56
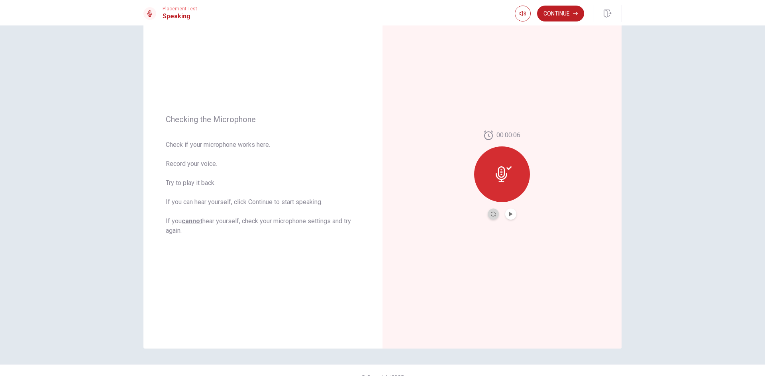
click at [488, 214] on button "Record Again" at bounding box center [492, 214] width 11 height 11
click at [507, 170] on icon at bounding box center [502, 172] width 16 height 16
click at [491, 212] on icon "Record Again" at bounding box center [493, 214] width 5 height 5
click at [504, 191] on span "Stop Recording" at bounding box center [502, 189] width 30 height 13
click at [509, 213] on icon "Play Audio" at bounding box center [511, 214] width 4 height 5
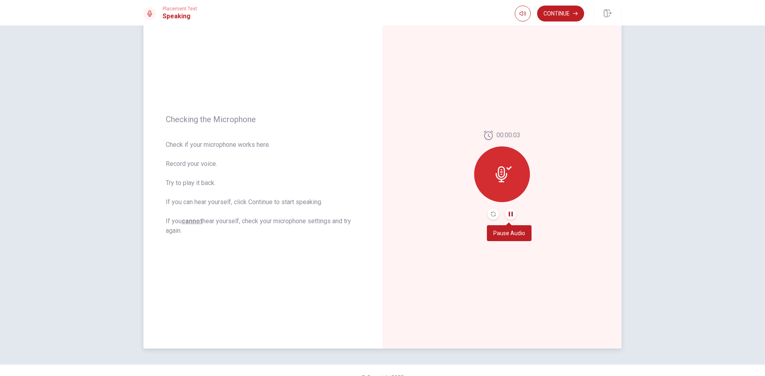
click at [509, 213] on icon "Pause Audio" at bounding box center [511, 214] width 4 height 5
click at [552, 11] on button "Continue" at bounding box center [560, 14] width 47 height 16
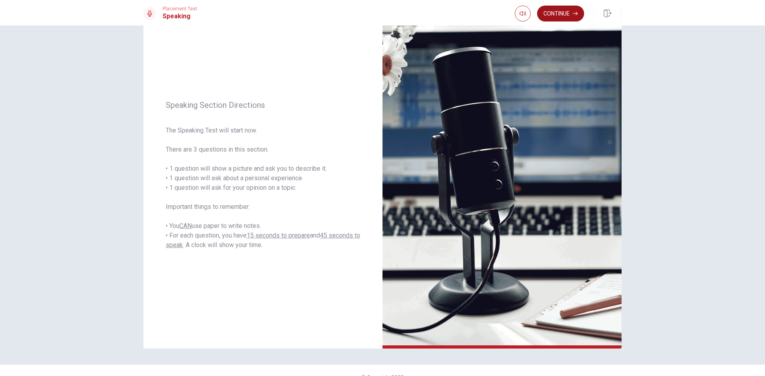
click at [554, 6] on button "Continue" at bounding box center [560, 14] width 47 height 16
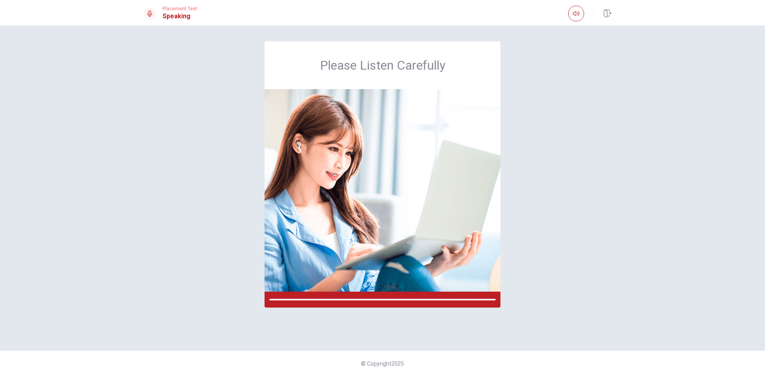
scroll to position [0, 0]
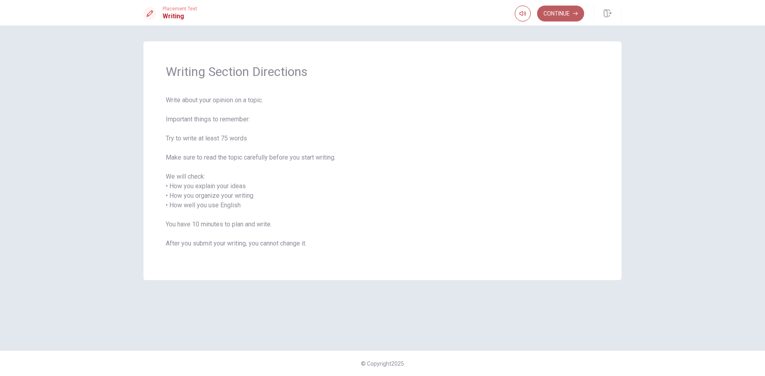
click at [559, 18] on button "Continue" at bounding box center [560, 14] width 47 height 16
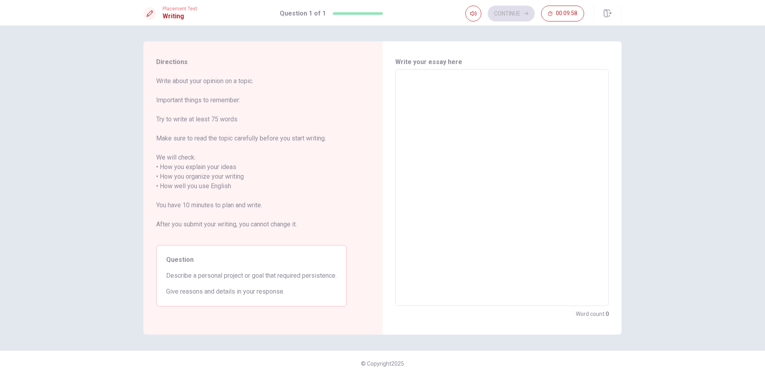
click at [470, 77] on textarea at bounding box center [502, 188] width 202 height 224
type textarea "r"
type textarea "x"
type textarea "R"
type textarea "x"
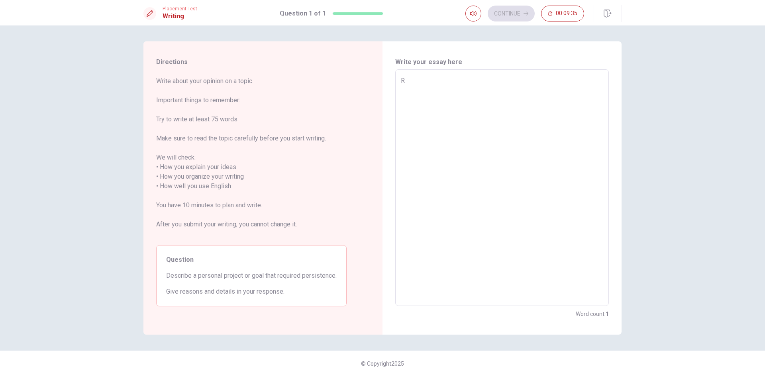
type textarea "Ri"
type textarea "x"
type textarea "Rig"
type textarea "x"
type textarea "Righ"
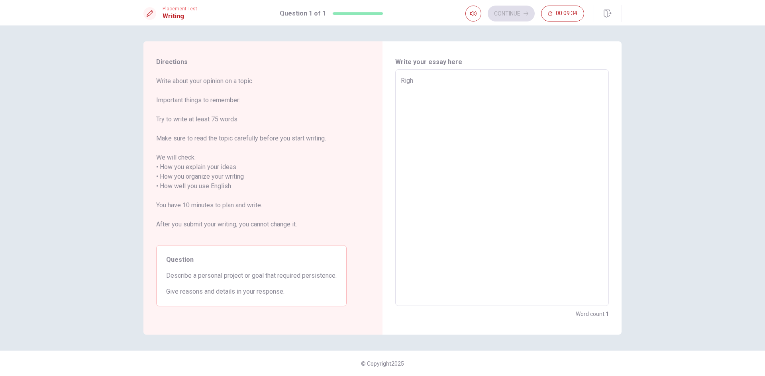
type textarea "x"
type textarea "Right"
type textarea "x"
type textarea "Right"
type textarea "x"
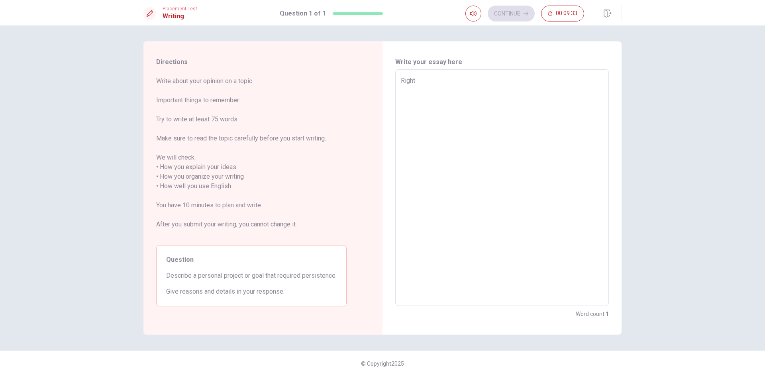
type textarea "Right n"
type textarea "x"
type textarea "Right no"
type textarea "x"
type textarea "Right now"
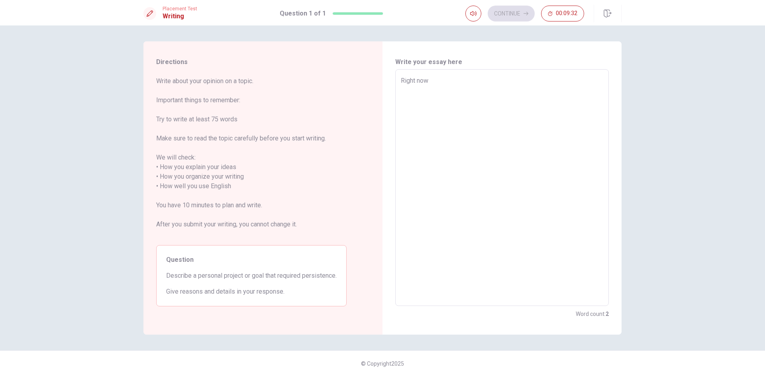
type textarea "x"
type textarea "Right now,"
type textarea "x"
type textarea "Right now,"
type textarea "x"
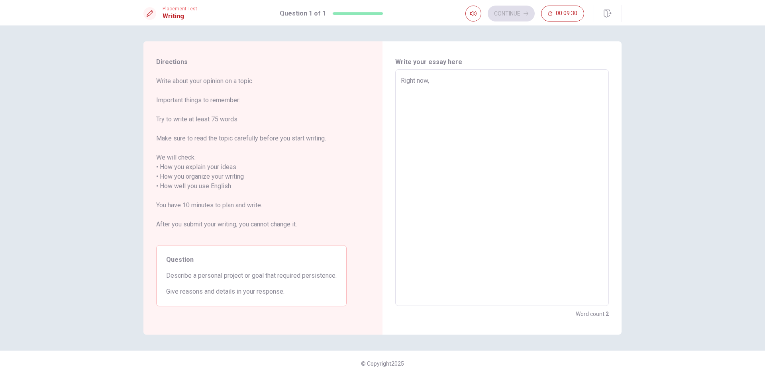
type textarea "Right now, m"
type textarea "x"
type textarea "Right now, my"
type textarea "x"
type textarea "Right now, my"
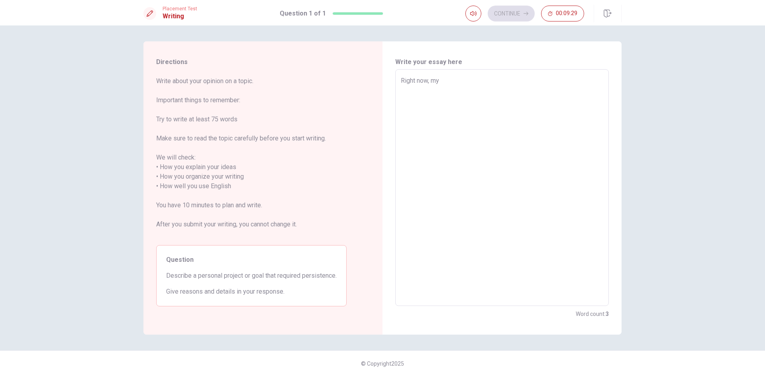
type textarea "x"
type textarea "Right now, my p"
type textarea "x"
type textarea "Right now, my pe"
type textarea "x"
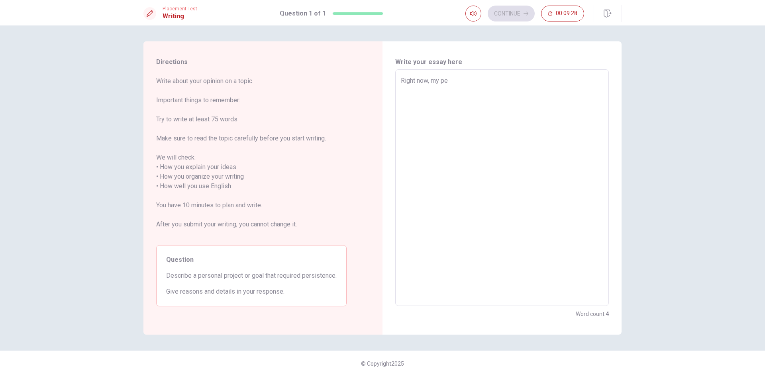
type textarea "Right now, my per"
type textarea "x"
type textarea "Right now, my pers"
type textarea "x"
type textarea "Right now, my perso"
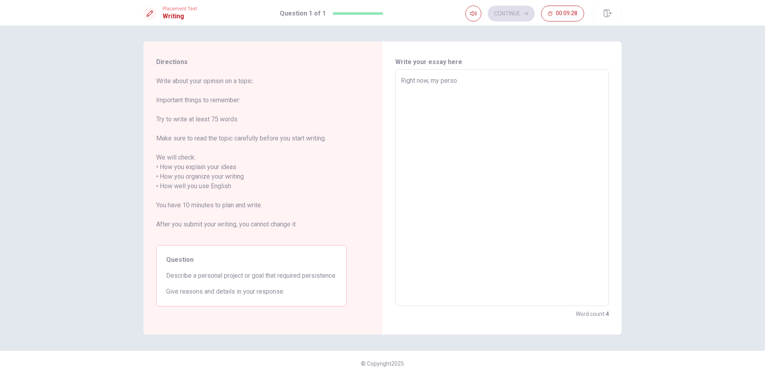
type textarea "x"
type textarea "Right now, my person"
type textarea "x"
type textarea "Right now, my personn"
type textarea "x"
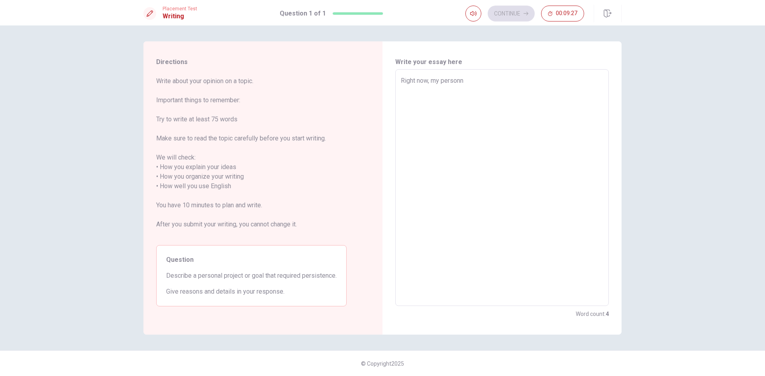
type textarea "Right now, my person"
type textarea "x"
type textarea "Right now, my persona"
type textarea "x"
type textarea "Right now, my personal"
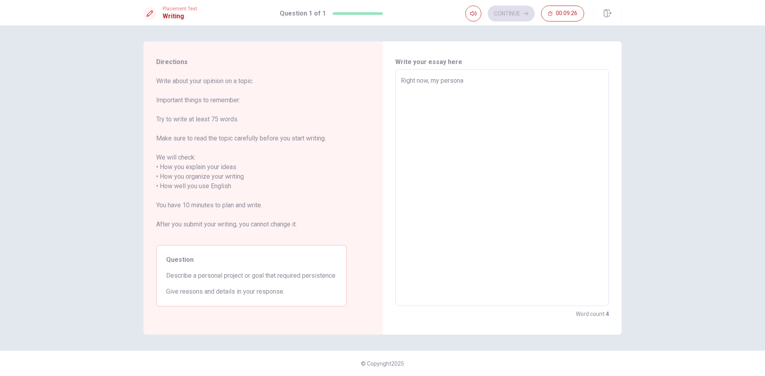
type textarea "x"
type textarea "Right now, my personal"
type textarea "x"
type textarea "Right now, my personal p"
type textarea "x"
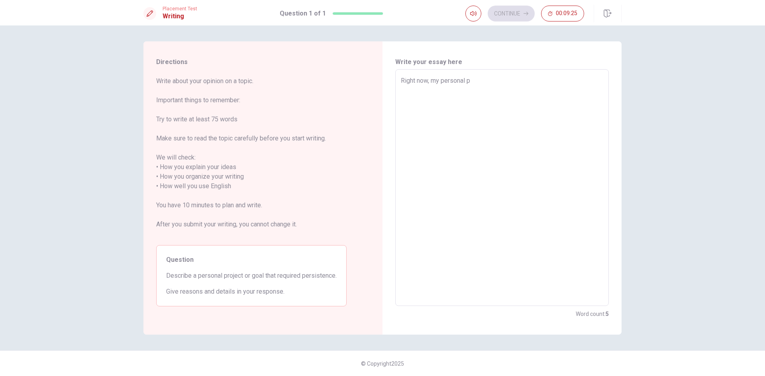
type textarea "Right now, my personal pr"
type textarea "x"
type textarea "Right now, my personal pro"
type textarea "x"
type textarea "Right now, my personal proj"
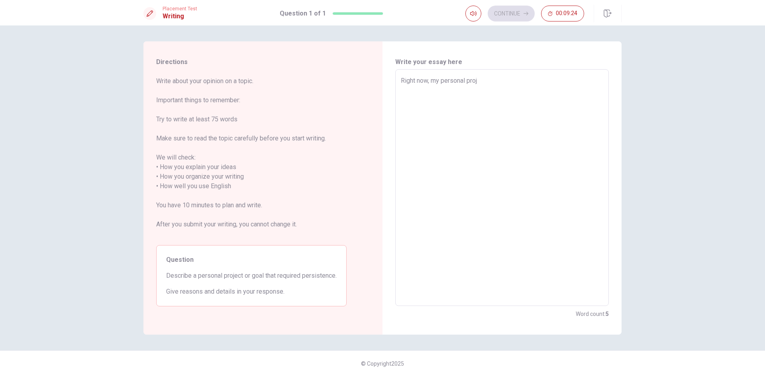
type textarea "x"
type textarea "Right now, my personal proje"
type textarea "x"
type textarea "Right now, my personal projec"
type textarea "x"
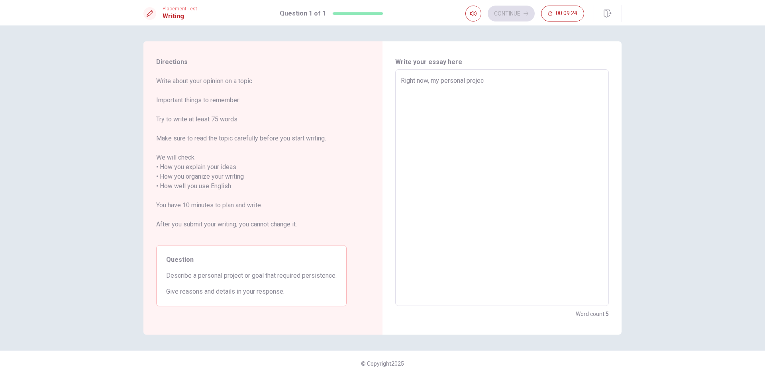
type textarea "Right now, my personal project"
type textarea "x"
type textarea "Right now, my personal project"
type textarea "x"
type textarea "Right now, my personal project i"
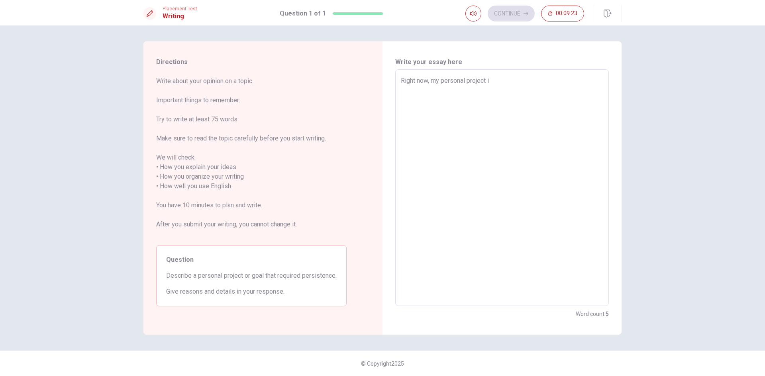
type textarea "x"
type textarea "Right now, my personal project is"
type textarea "x"
type textarea "Right now, my personal project is"
type textarea "x"
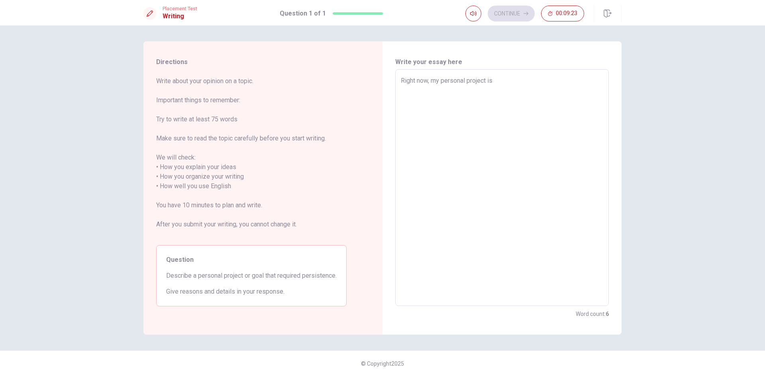
type textarea "Right now, my personal project is t"
type textarea "x"
type textarea "Right now, my personal project is to"
type textarea "x"
type textarea "Right now, my personal project is to"
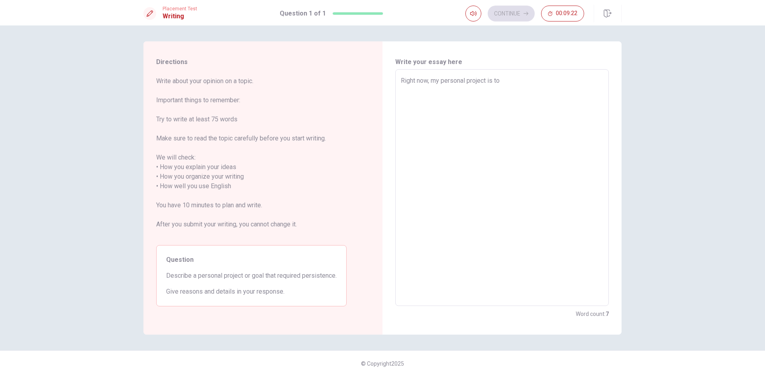
type textarea "x"
type textarea "Right now, my personal project is to i"
type textarea "x"
type textarea "Right now, my personal project is to in"
type textarea "x"
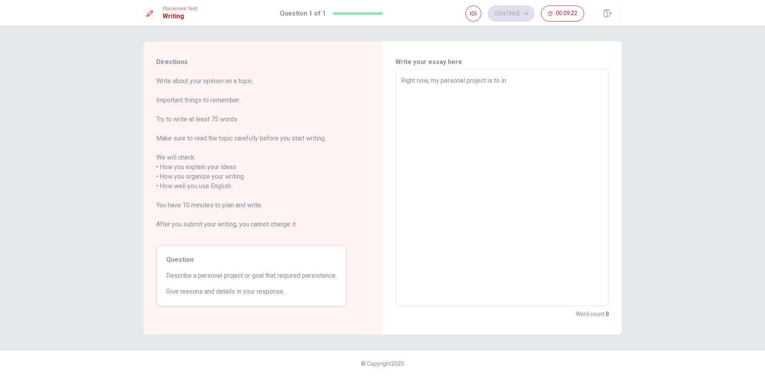
type textarea "Right now, my personal project is to inp"
type textarea "x"
type textarea "Right now, my personal project is to inpr"
type textarea "x"
type textarea "Right now, my personal project is to inpro"
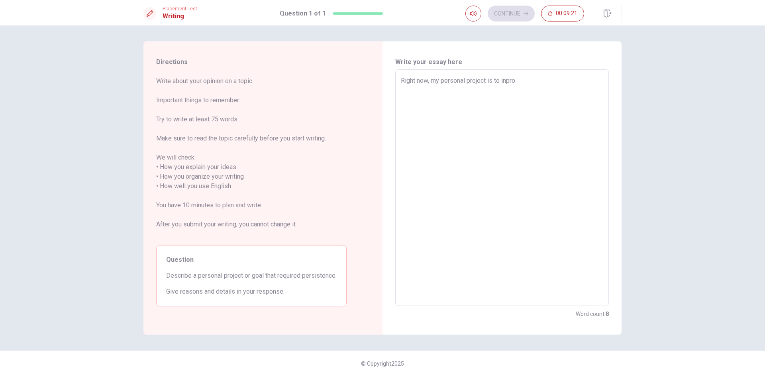
type textarea "x"
type textarea "Right now, my personal project is to inprou"
type textarea "x"
type textarea "Right now, my personal project is to inprouv"
type textarea "x"
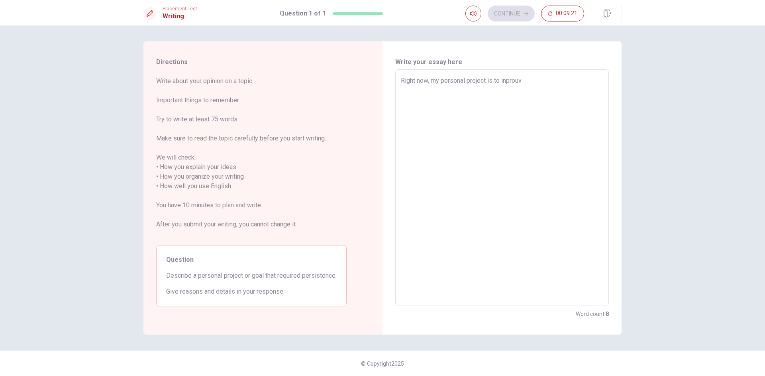
type textarea "Right now, my personal project is to inprouve"
type textarea "x"
type textarea "Right now, my personal project is to inprouve"
type textarea "x"
type textarea "Right now, my personal project is to inprouve m"
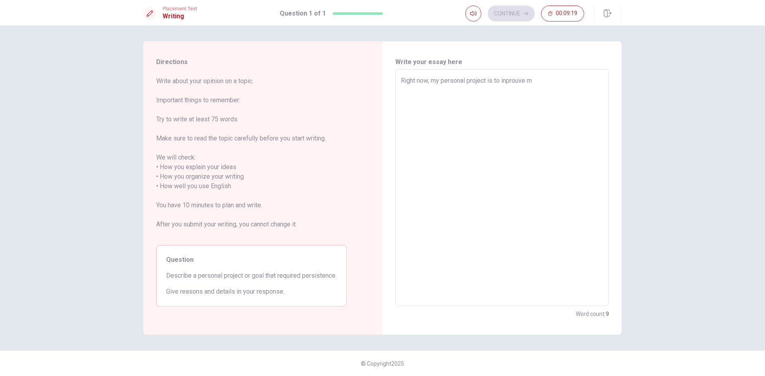
type textarea "x"
type textarea "Right now, my personal project is to inprouve my"
type textarea "x"
type textarea "Right now, my personal project is to inprouve my"
type textarea "x"
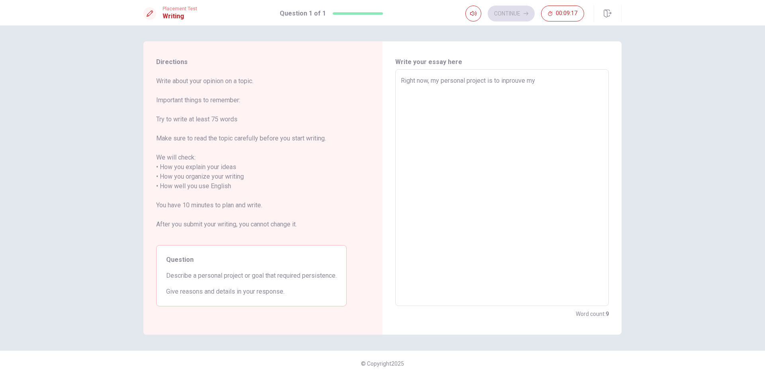
type textarea "Right now, my personal project is to inprouve my e"
type textarea "x"
type textarea "Right now, my personal project is to inprouve my en"
type textarea "x"
type textarea "Right now, my personal project is to inprouve my eng"
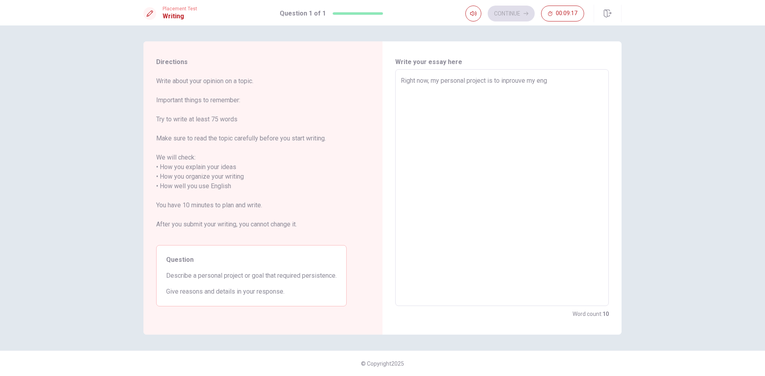
type textarea "x"
type textarea "Right now, my personal project is to inprouve my engl"
type textarea "x"
type textarea "Right now, my personal project is to inprouve my engli"
type textarea "x"
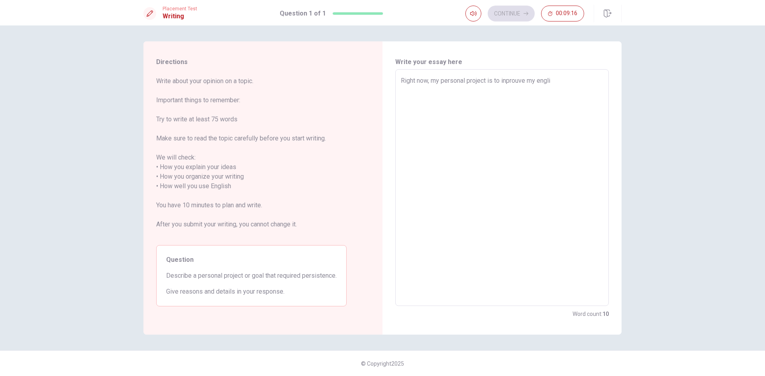
type textarea "Right now, my personal project is to inprouve my englis"
type textarea "x"
type textarea "Right now, my personal project is to inprouve my english"
type textarea "x"
type textarea "Right now, my personal project is to inprouve my english"
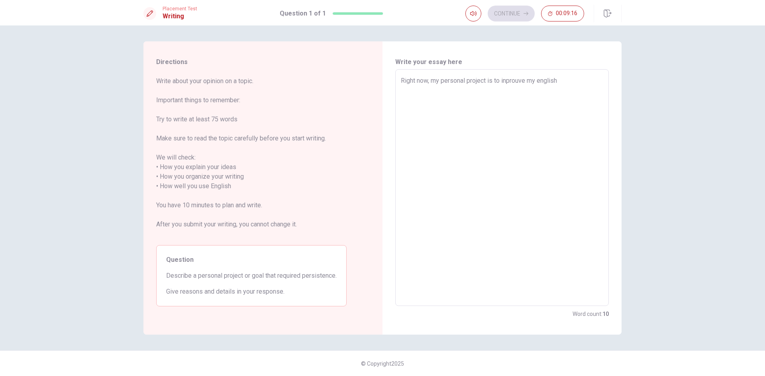
type textarea "x"
type textarea "Right now, my personal project is to inprouve my english l"
type textarea "x"
type textarea "Right now, my personal project is to inprouve my english"
type textarea "x"
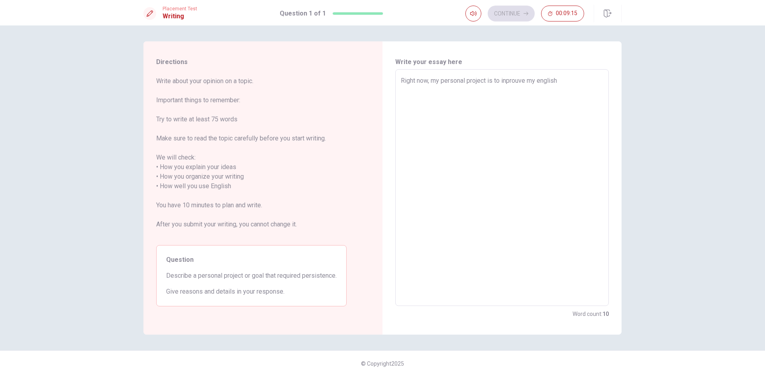
type textarea "Right now, my personal project is to inprouve my english s"
type textarea "x"
type textarea "Right now, my personal project is to inprouve my english sk"
type textarea "x"
type textarea "Right now, my personal project is to inprouve my english ski"
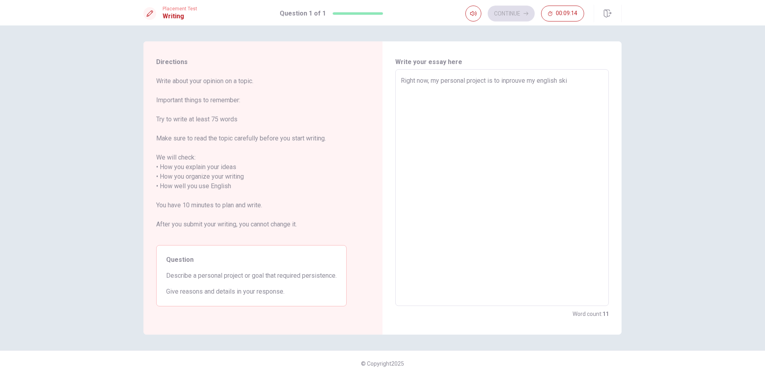
type textarea "x"
type textarea "Right now, my personal project is to inprouve my english skil"
type textarea "x"
type textarea "Right now, my personal project is to inprouve my english skill"
type textarea "x"
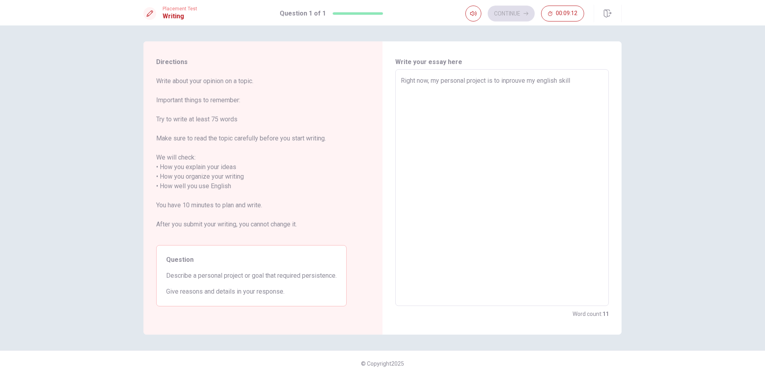
type textarea "Right now, my personal project is to inprouve my english skills"
type textarea "x"
type textarea "Right now, my personal project is to inprouve my english skills"
type textarea "x"
type textarea "Right now, my personal project is to inprouve my english skills b"
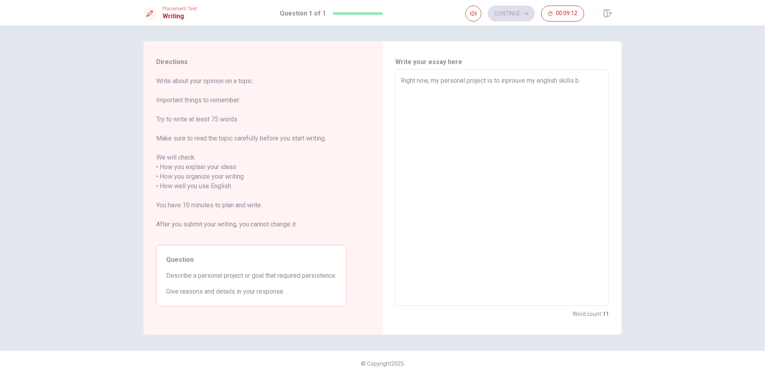
type textarea "x"
type textarea "Right now, my personal project is to inprouve my english skills be"
type textarea "x"
type textarea "Right now, my personal project is to inprouve my english skills bec"
type textarea "x"
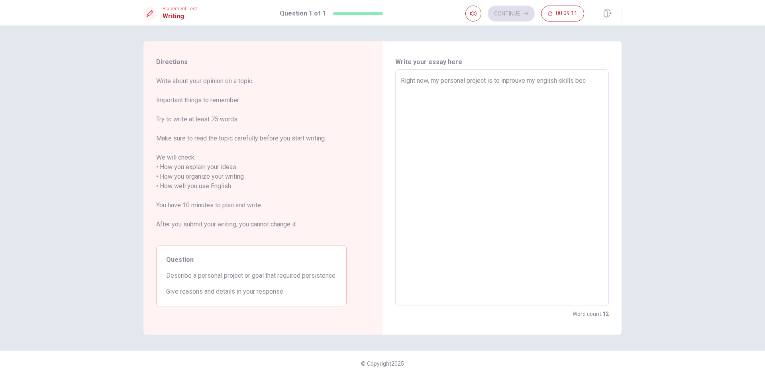
type textarea "Right now, my personal project is to inprouve my english skills beca"
type textarea "x"
type textarea "Right now, my personal project is to inprouve my english skills becau"
type textarea "x"
type textarea "Right now, my personal project is to inprouve my english skills becaus"
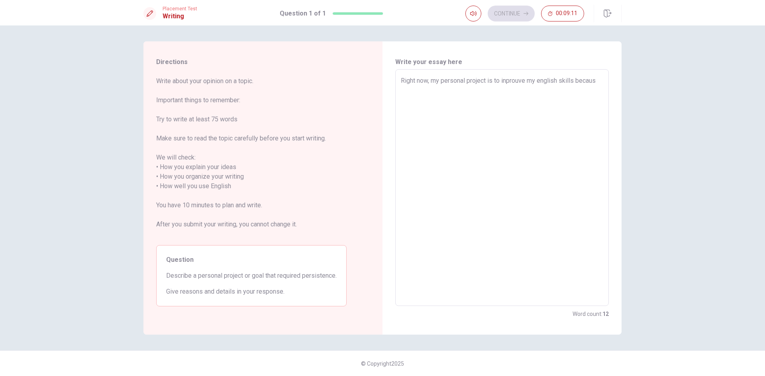
type textarea "x"
type textarea "Right now, my personal project is to inprouve my english skills becaus"
type textarea "x"
type textarea "Right now, my personal project is to inprouve my english skills becaus"
type textarea "x"
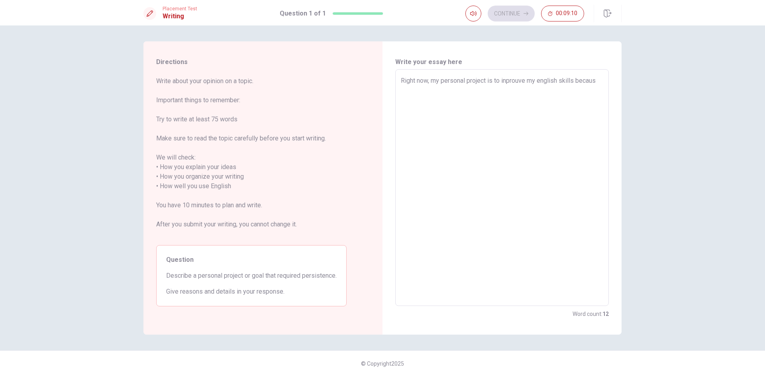
type textarea "Right now, my personal project is to inprouve my english skills because"
type textarea "x"
type textarea "Right now, my personal project is to inprouve my english skills because"
type textarea "x"
type textarea "Right now, my personal project is to inprouve my english skills because i"
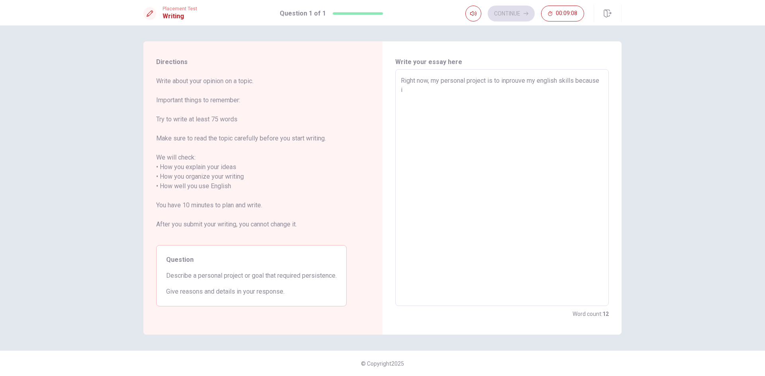
type textarea "x"
type textarea "Right now, my personal project is to inprouve my english skills because it"
type textarea "x"
type textarea "Right now, my personal project is to inprouve my english skills because it'"
type textarea "x"
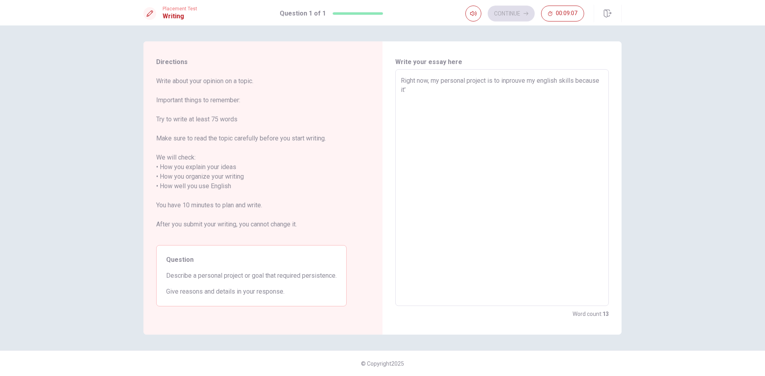
type textarea "Right now, my personal project is to inprouve my english skills because it's"
type textarea "x"
type textarea "Right now, my personal project is to inprouve my english skills because it's"
type textarea "x"
type textarea "Right now, my personal project is to inprouve my english skills because it's s"
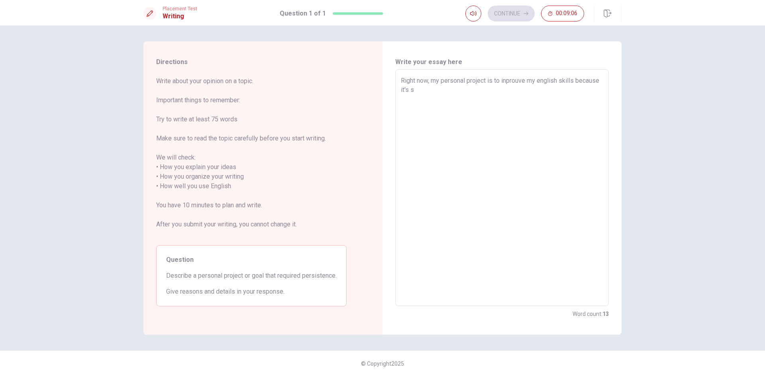
type textarea "x"
type textarea "Right now, my personal project is to inprouve my english skills because it's so"
type textarea "x"
type textarea "Right now, my personal project is to inprouve my english skills because it's som"
type textarea "x"
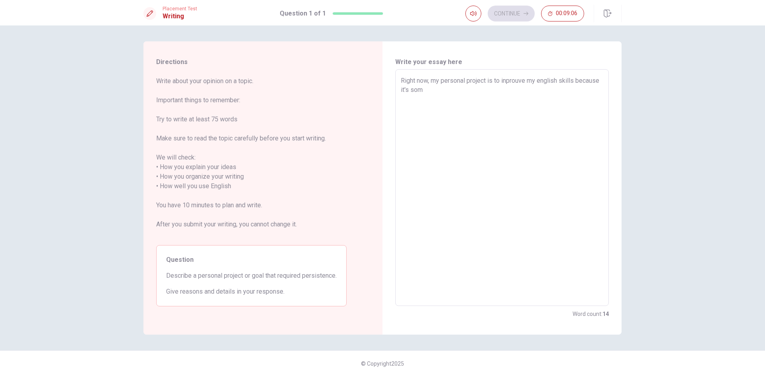
type textarea "Right now, my personal project is to inprouve my english skills because it's so…"
type textarea "x"
type textarea "Right now, my personal project is to inprouve my english skills because it's so…"
type textarea "x"
type textarea "Right now, my personal project is to inprouve my english skills because it's so…"
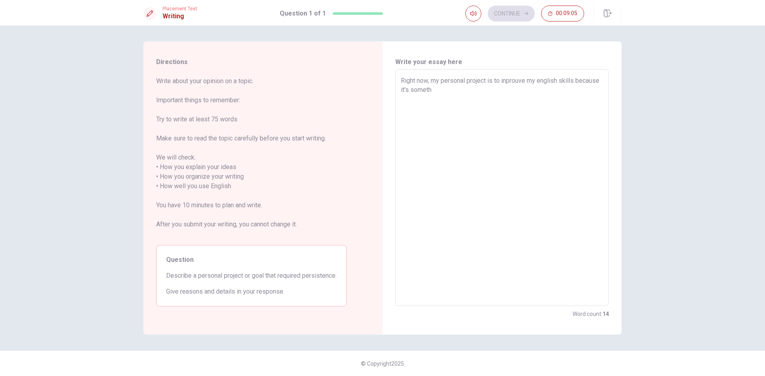
type textarea "x"
type textarea "Right now, my personal project is to inprouve my english skills because it's so…"
type textarea "x"
type textarea "Right now, my personal project is to inprouve my english skills because it's so…"
type textarea "x"
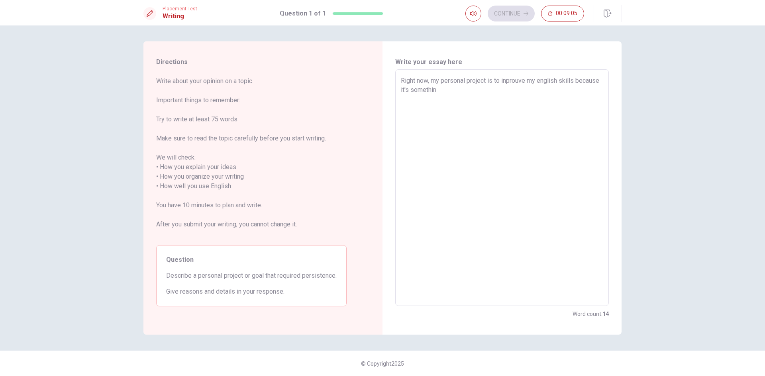
type textarea "Right now, my personal project is to inprouve my english skills because it's so…"
type textarea "x"
type textarea "Right now, my personal project is to inprouve my english skills because it's so…"
type textarea "x"
type textarea "Right now, my personal project is to inprouve my english skills because it's so…"
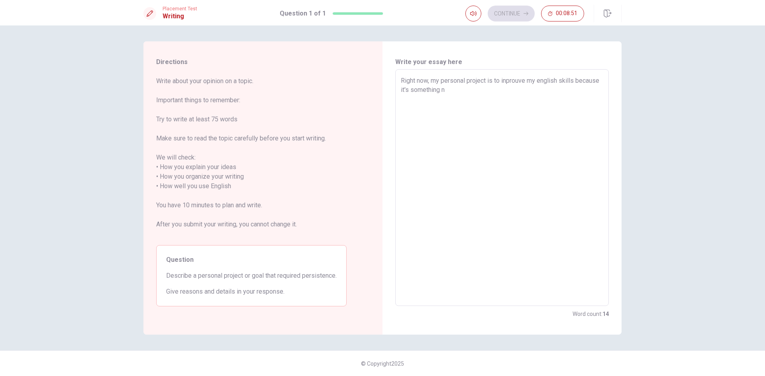
type textarea "x"
type textarea "Right now, my personal project is to inprouve my english skills because it's so…"
type textarea "x"
type textarea "Right now, my personal project is to inprouve my english skills because it's so…"
type textarea "x"
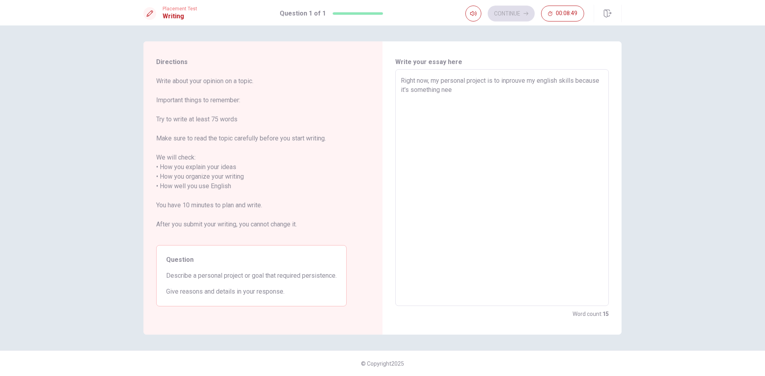
type textarea "Right now, my personal project is to inprouve my english skills because it's so…"
type textarea "x"
type textarea "Right now, my personal project is to inprouve my english skills because it's so…"
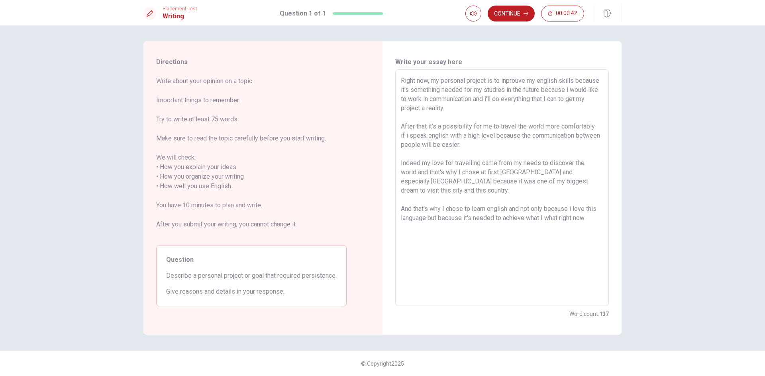
click at [515, 209] on textarea "Right now, my personal project is to inprouve my english skills because it's so…" at bounding box center [502, 188] width 202 height 224
click at [585, 220] on textarea "Right now, my personal project is to inprouve my english skills because it's so…" at bounding box center [502, 188] width 202 height 224
click at [530, 13] on button "Continue" at bounding box center [510, 14] width 47 height 16
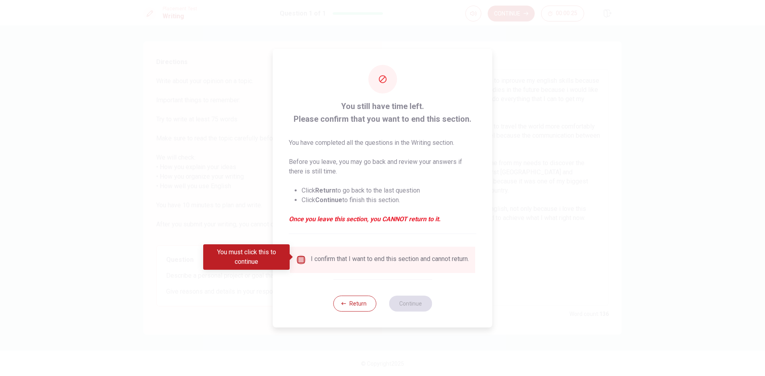
click at [300, 259] on input "You must click this to continue" at bounding box center [301, 260] width 10 height 10
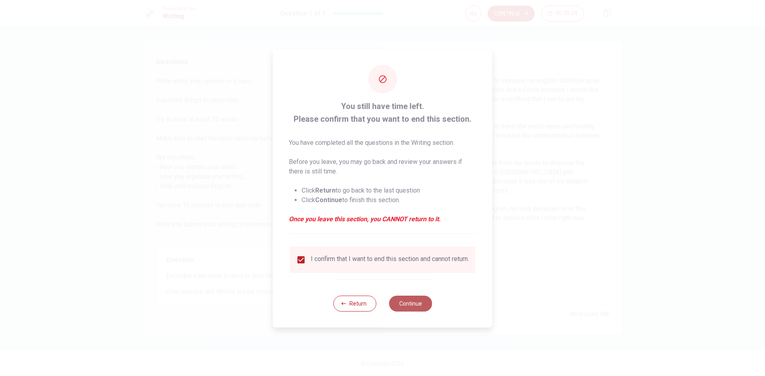
click at [408, 307] on button "Continue" at bounding box center [410, 304] width 43 height 16
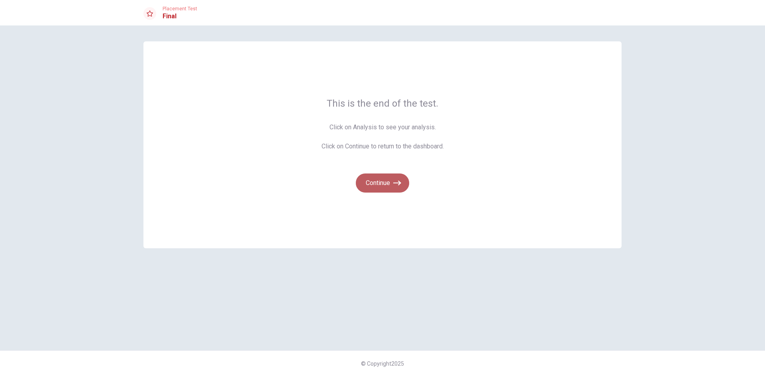
click at [389, 190] on button "Continue" at bounding box center [382, 183] width 53 height 19
